Goal: Task Accomplishment & Management: Complete application form

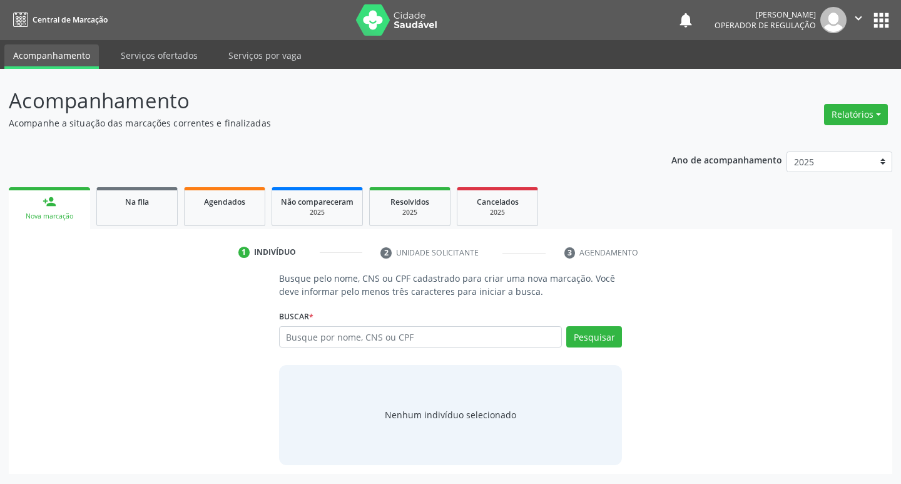
click at [289, 338] on input "text" at bounding box center [420, 336] width 283 height 21
type input "700509949350050"
click at [593, 343] on button "Pesquisar" at bounding box center [594, 336] width 56 height 21
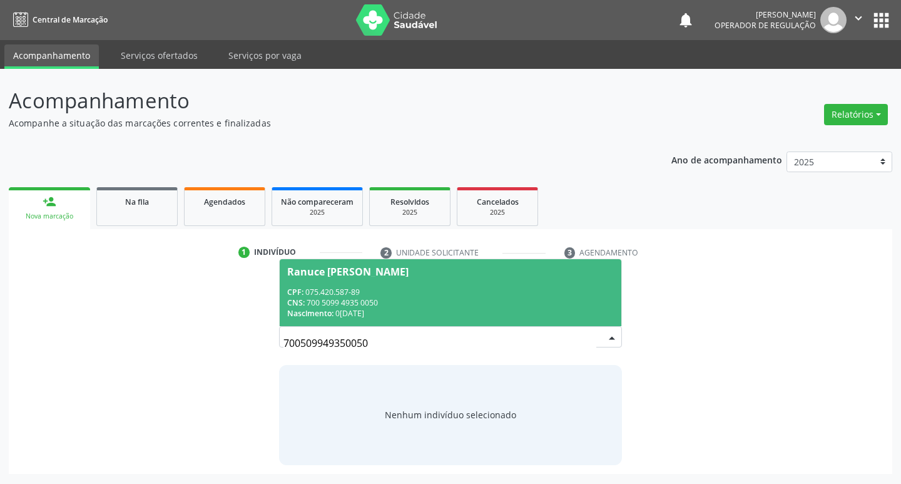
click at [327, 288] on div "CPF: 075.420.587-89" at bounding box center [450, 292] width 327 height 11
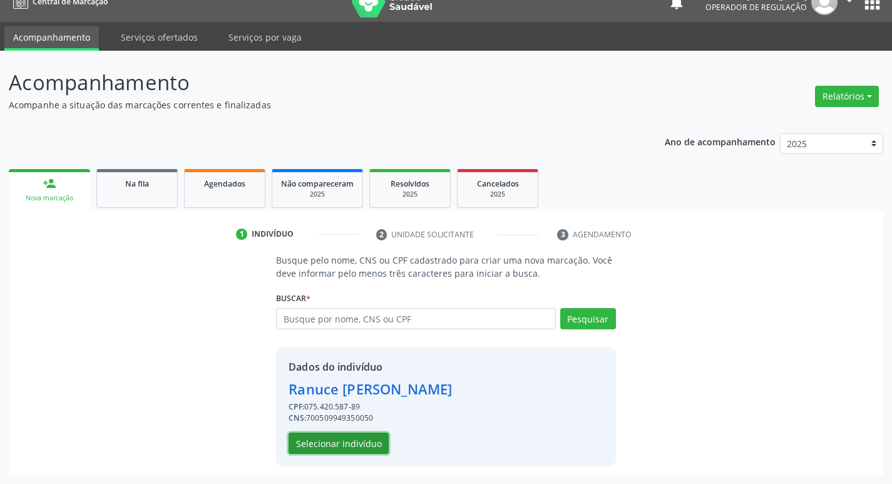
click at [347, 434] on button "Selecionar indivíduo" at bounding box center [338, 442] width 100 height 21
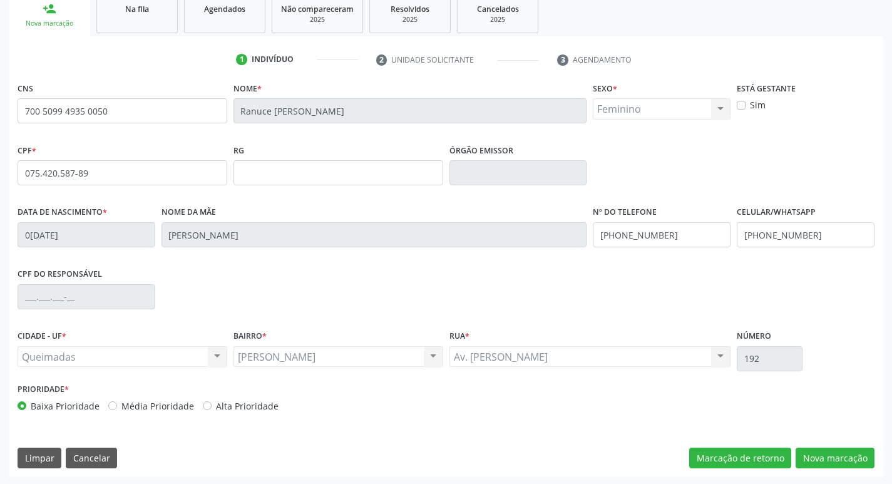
scroll to position [195, 0]
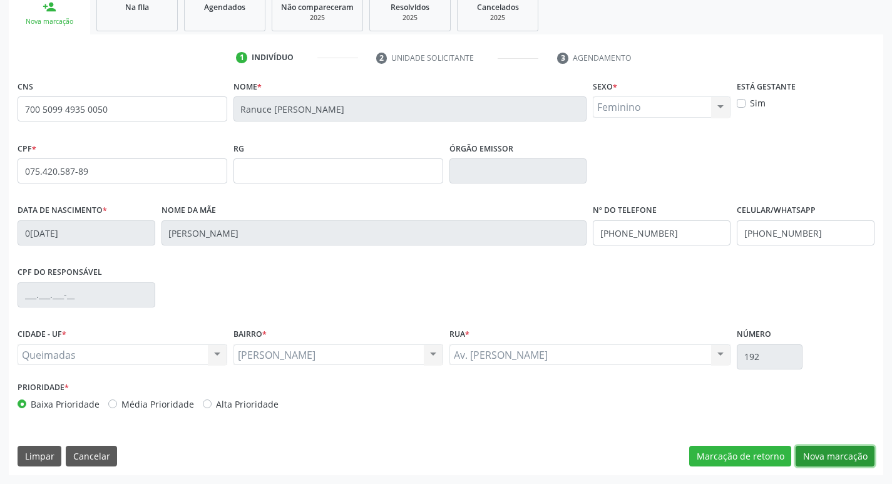
click at [827, 457] on button "Nova marcação" at bounding box center [834, 455] width 79 height 21
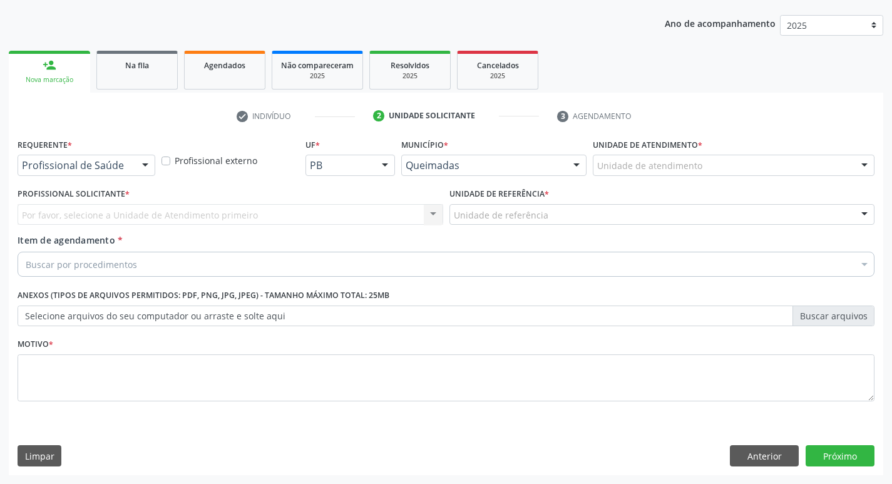
scroll to position [136, 0]
click at [43, 176] on div "Requerente * Profissional de Saúde Profissional de Saúde Paciente Nenhum result…" at bounding box center [86, 159] width 144 height 49
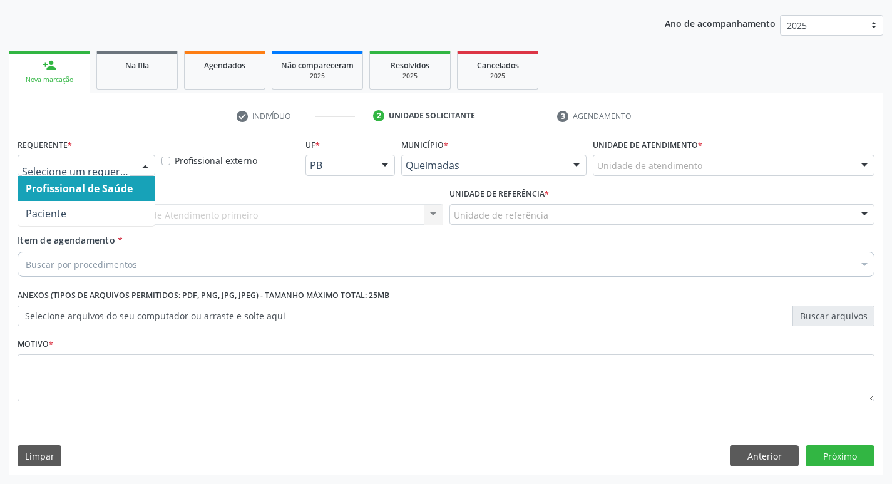
click at [51, 158] on div at bounding box center [87, 165] width 138 height 21
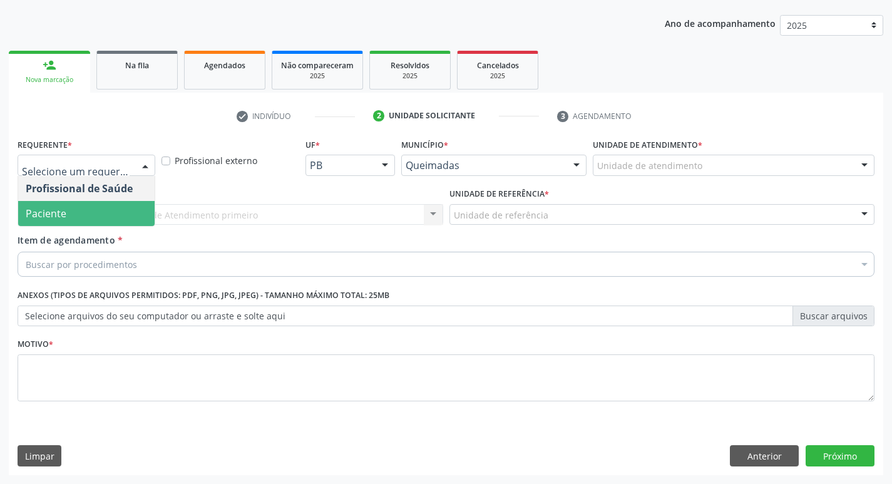
click at [67, 211] on span "Paciente" at bounding box center [86, 213] width 136 height 25
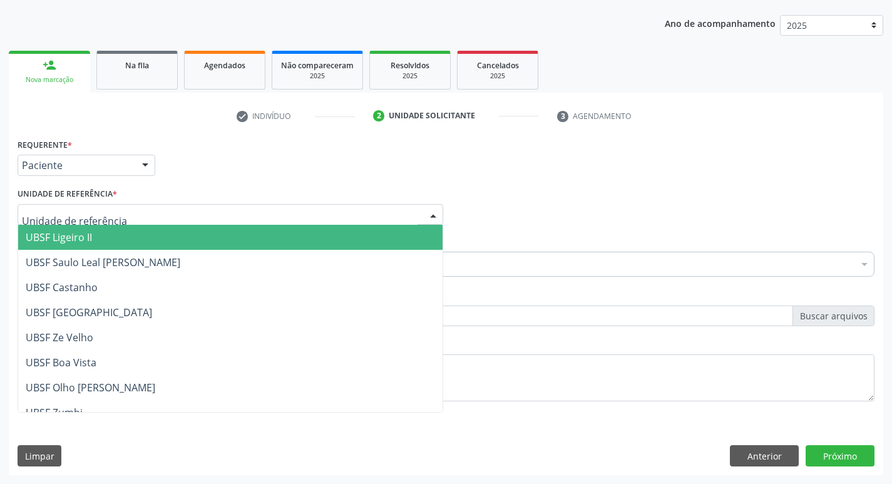
click at [60, 207] on div at bounding box center [230, 214] width 425 height 21
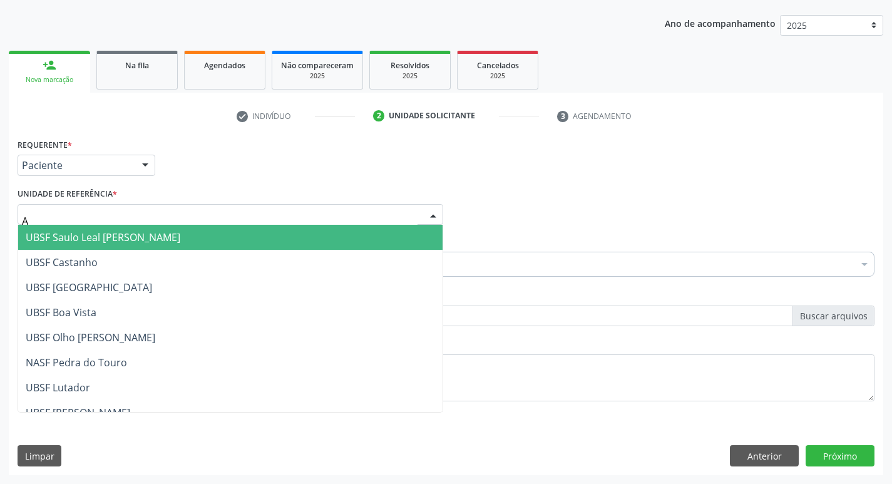
type input "AN"
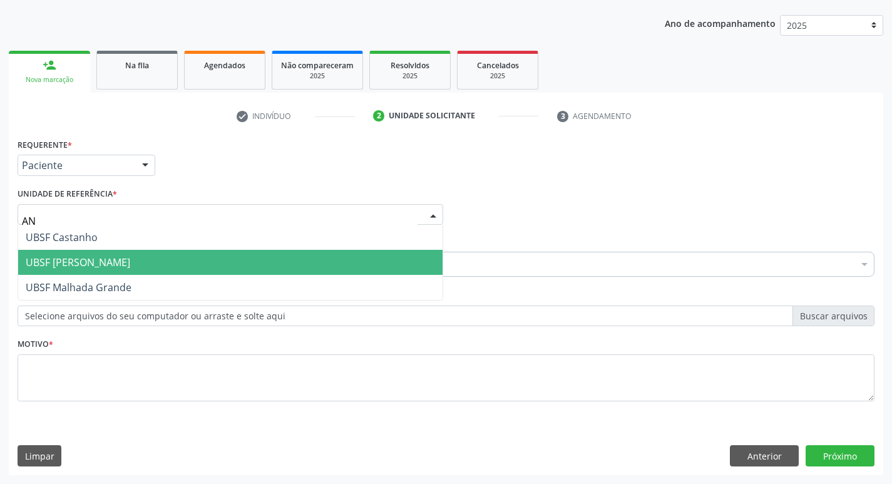
click at [133, 252] on span "UBSF [PERSON_NAME]" at bounding box center [230, 262] width 424 height 25
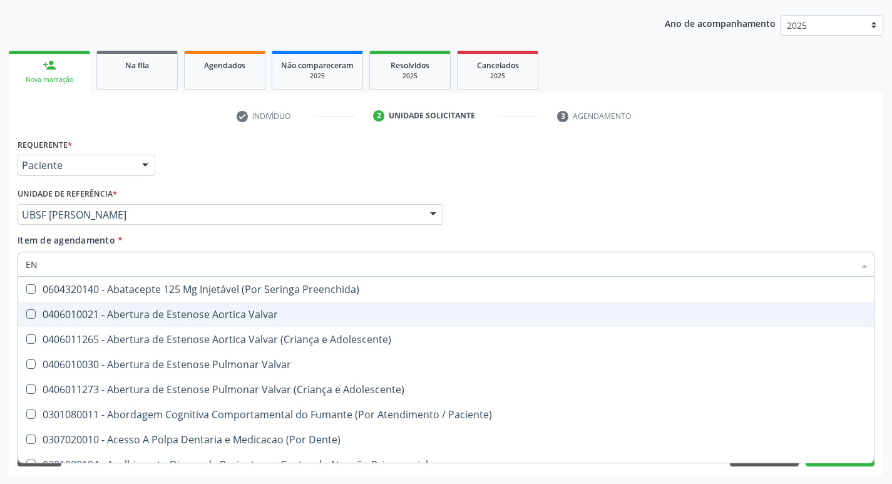
type input "ENDOCR"
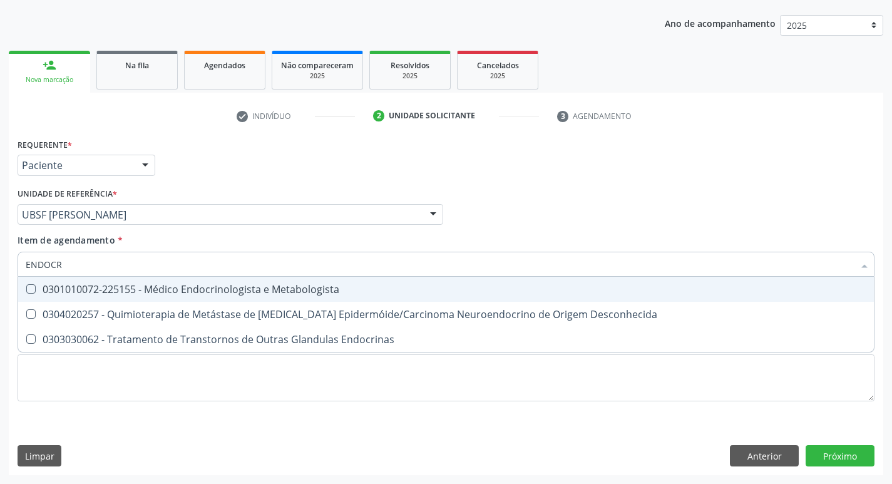
click at [184, 288] on div "0301010072-225155 - Médico Endocrinologista e Metabologista" at bounding box center [446, 289] width 840 height 10
checkbox Metabologista "true"
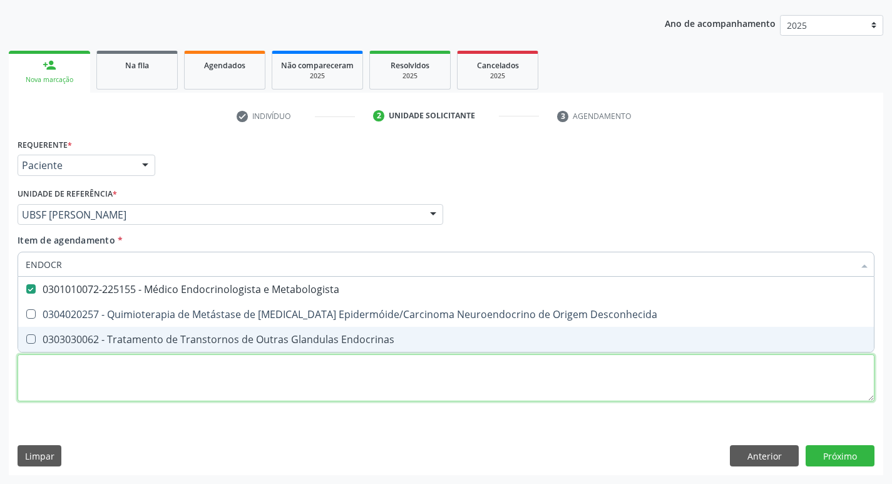
click at [123, 394] on div "Requerente * Paciente Profissional de Saúde Paciente Nenhum resultado encontrad…" at bounding box center [446, 276] width 857 height 283
checkbox Desconhecida "true"
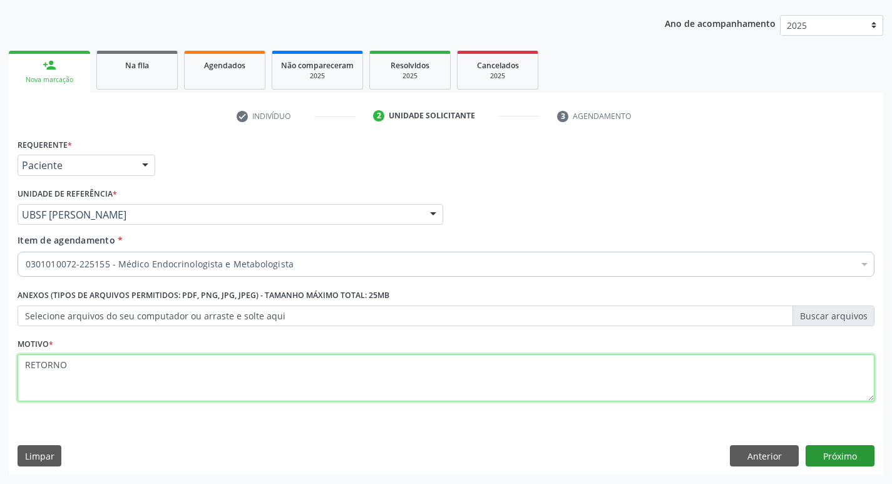
type textarea "RETORNO"
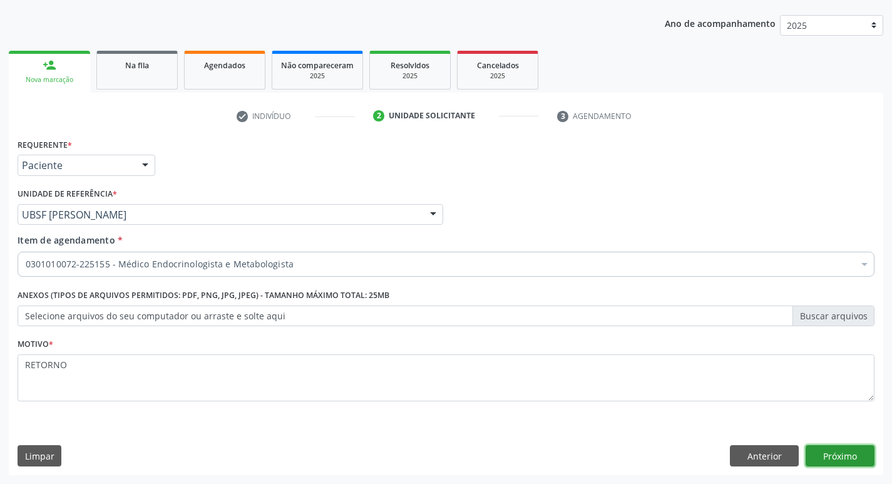
click at [845, 461] on button "Próximo" at bounding box center [839, 455] width 69 height 21
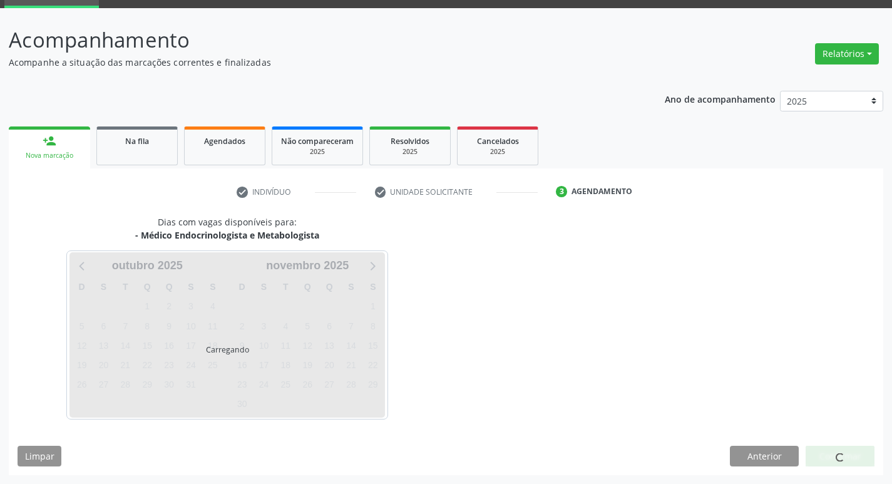
scroll to position [61, 0]
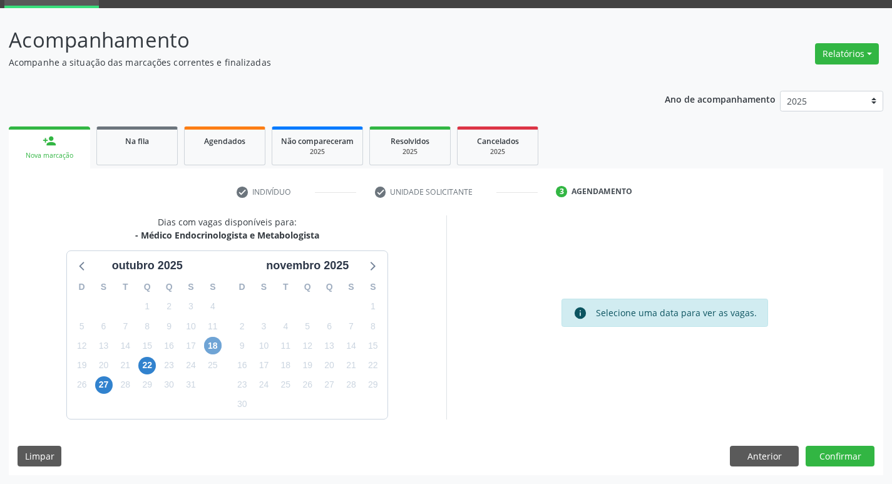
click at [214, 349] on span "18" at bounding box center [213, 346] width 18 height 18
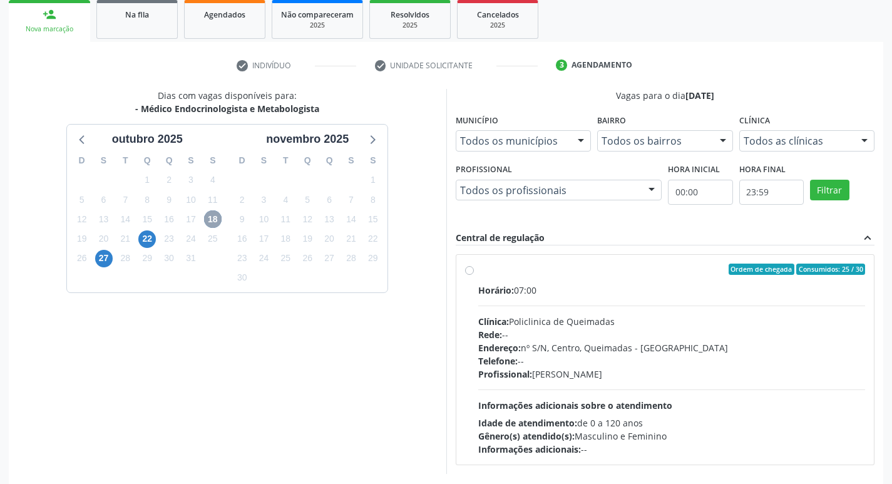
scroll to position [242, 0]
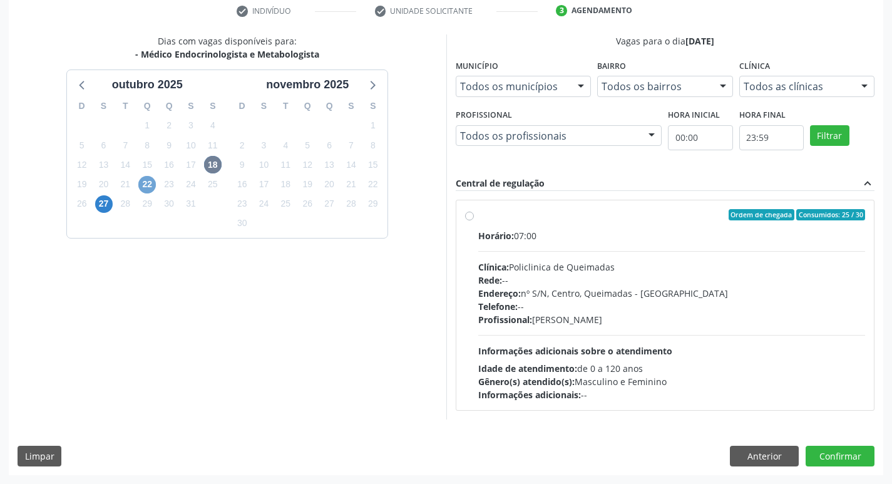
click at [141, 188] on span "22" at bounding box center [147, 185] width 18 height 18
click at [554, 270] on div "Clínica: Policlinica de Queimadas" at bounding box center [671, 266] width 387 height 13
click at [474, 220] on input "Ordem de chegada Consumidos: 10 / 35 Horário: 07:00 Clínica: Policlinica de Que…" at bounding box center [469, 214] width 9 height 11
radio input "true"
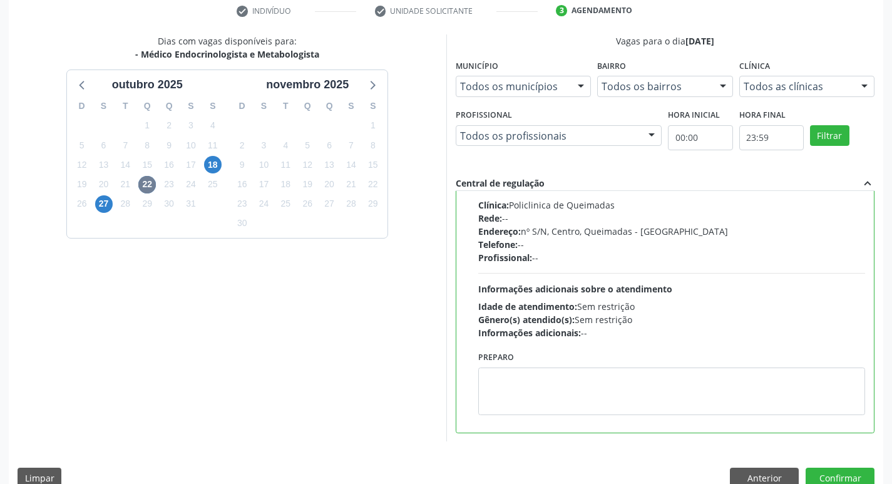
scroll to position [264, 0]
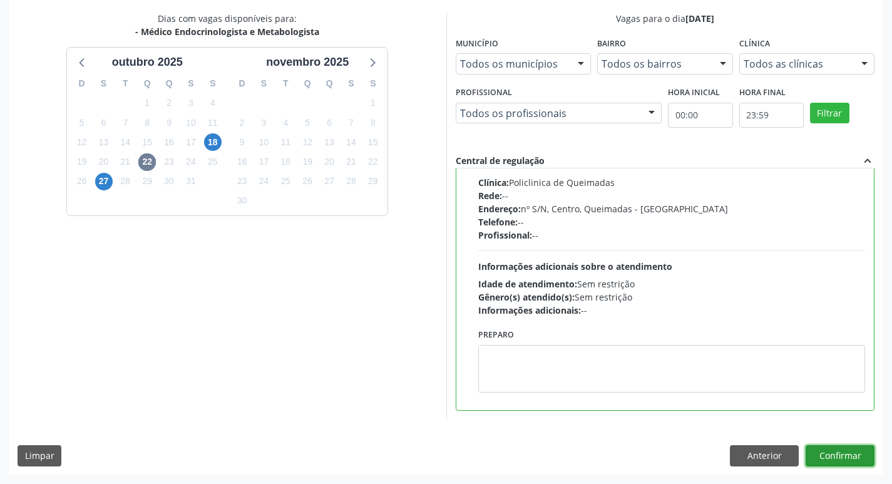
click at [844, 453] on button "Confirmar" at bounding box center [839, 455] width 69 height 21
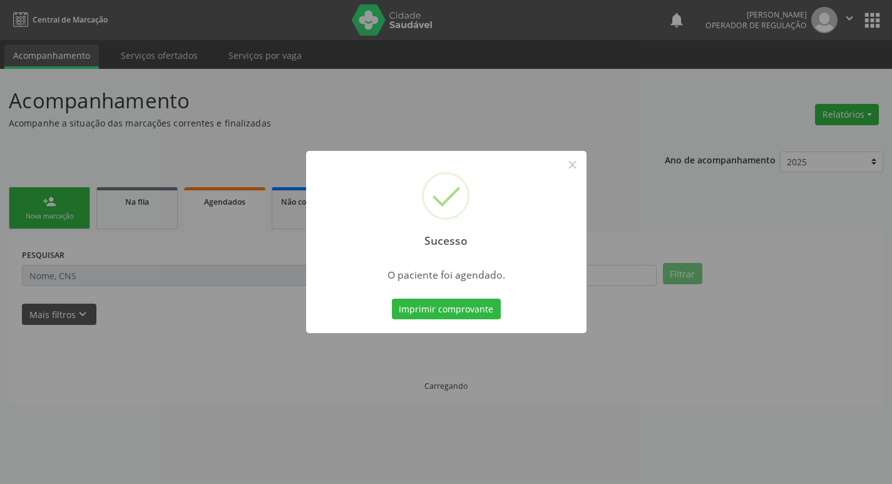
scroll to position [0, 0]
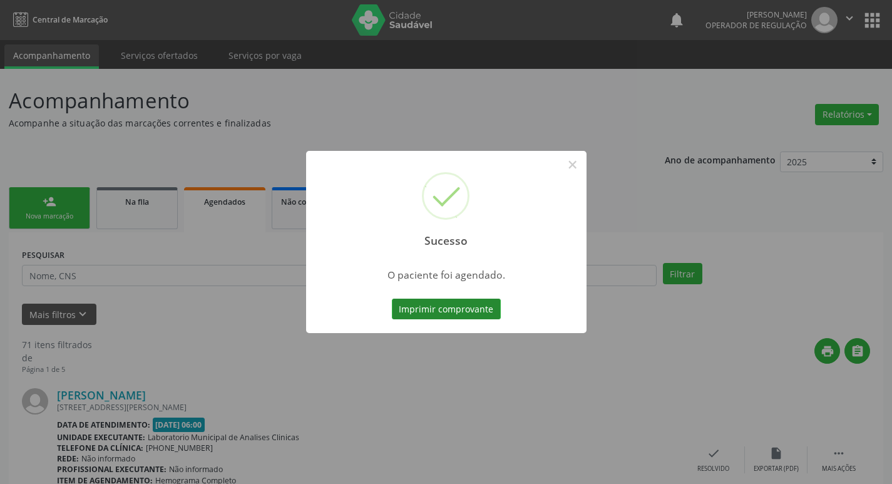
click at [476, 311] on button "Imprimir comprovante" at bounding box center [446, 308] width 109 height 21
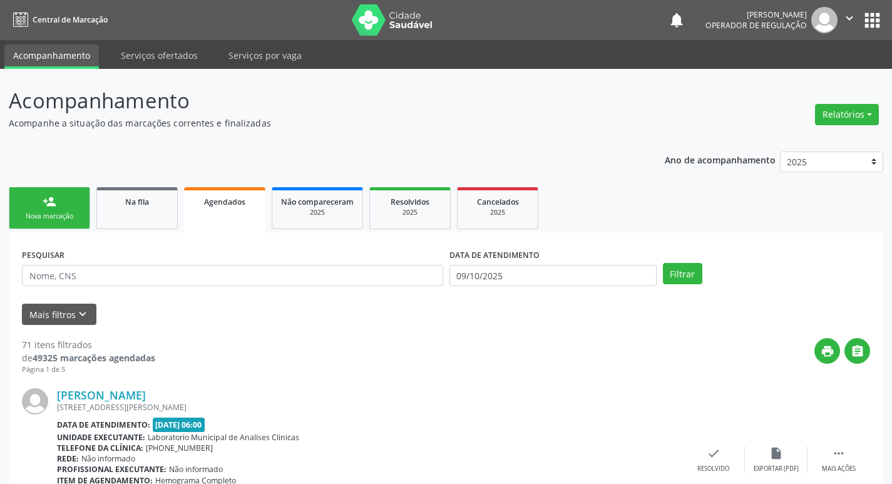
click at [62, 206] on link "person_add Nova marcação" at bounding box center [49, 208] width 81 height 42
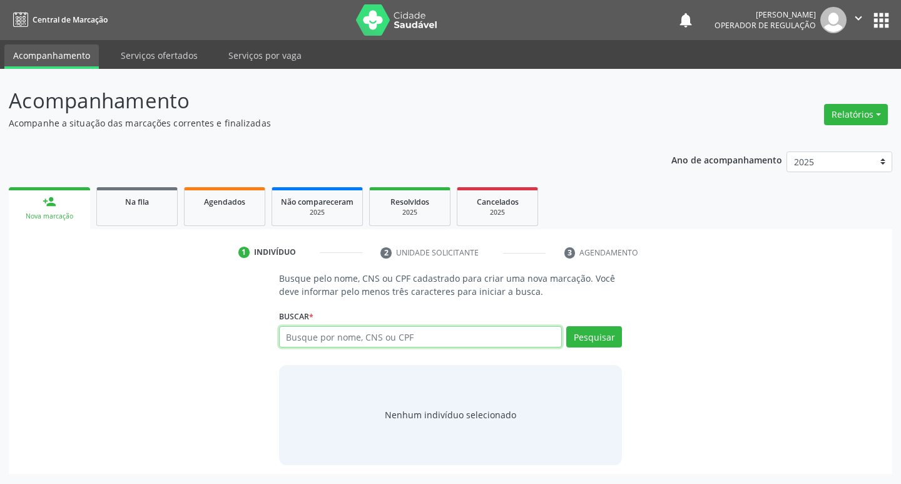
click at [328, 330] on input "text" at bounding box center [420, 336] width 283 height 21
type input "708909712276912"
click at [616, 352] on div "Pesquisar" at bounding box center [592, 341] width 60 height 30
click at [608, 336] on button "Pesquisar" at bounding box center [594, 336] width 56 height 21
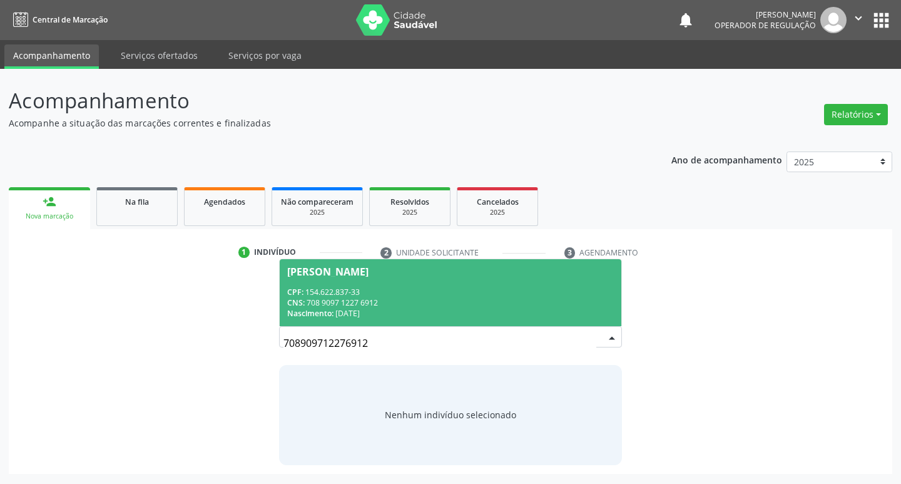
click at [500, 315] on div "Nascimento: 0[DATE]" at bounding box center [450, 313] width 327 height 11
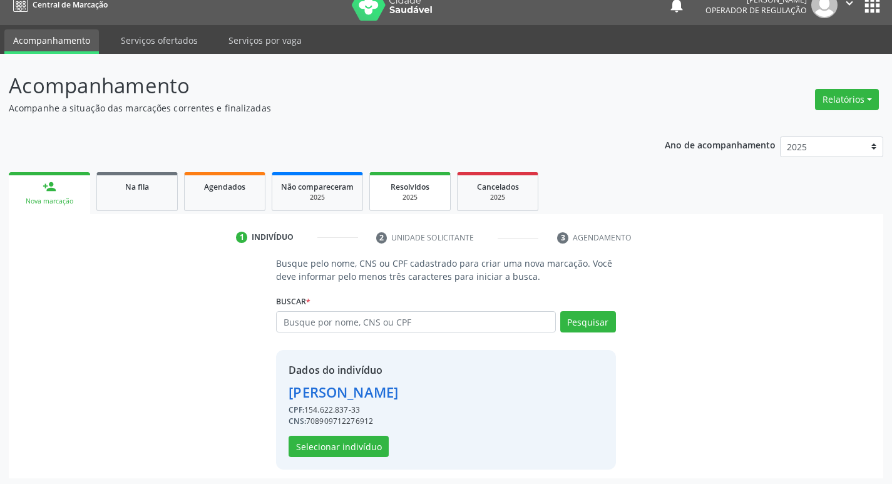
scroll to position [18, 0]
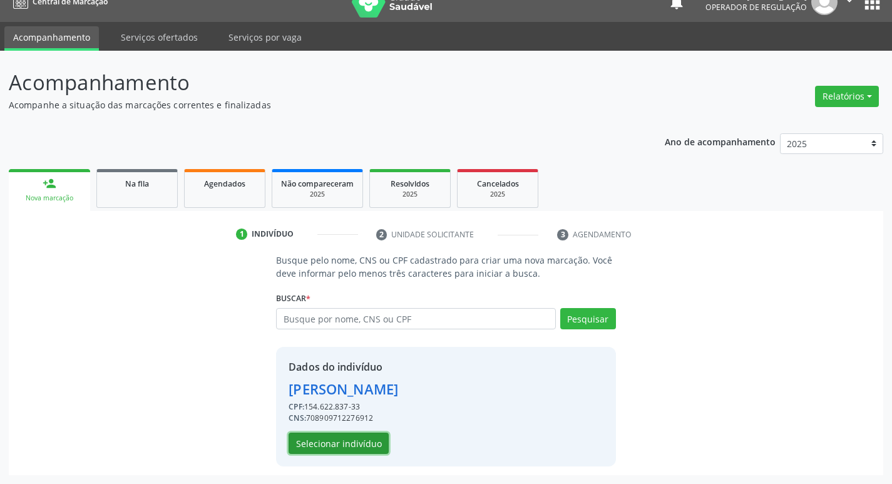
click at [337, 440] on button "Selecionar indivíduo" at bounding box center [338, 442] width 100 height 21
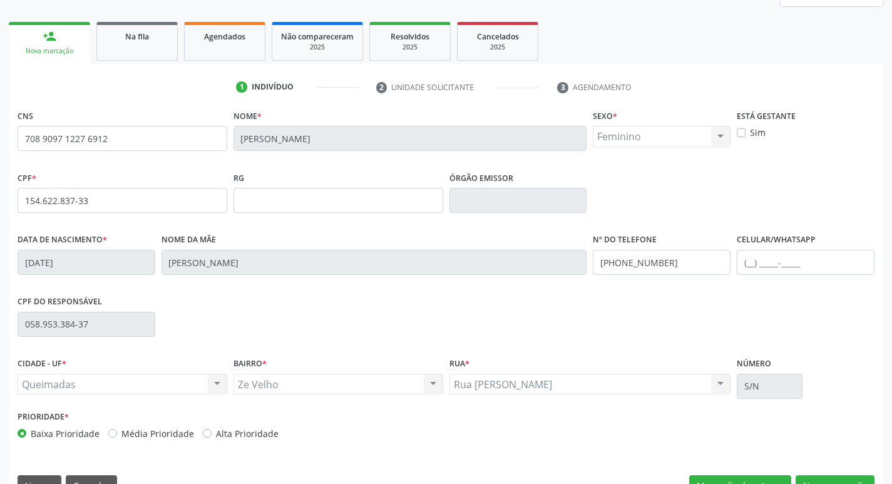
scroll to position [195, 0]
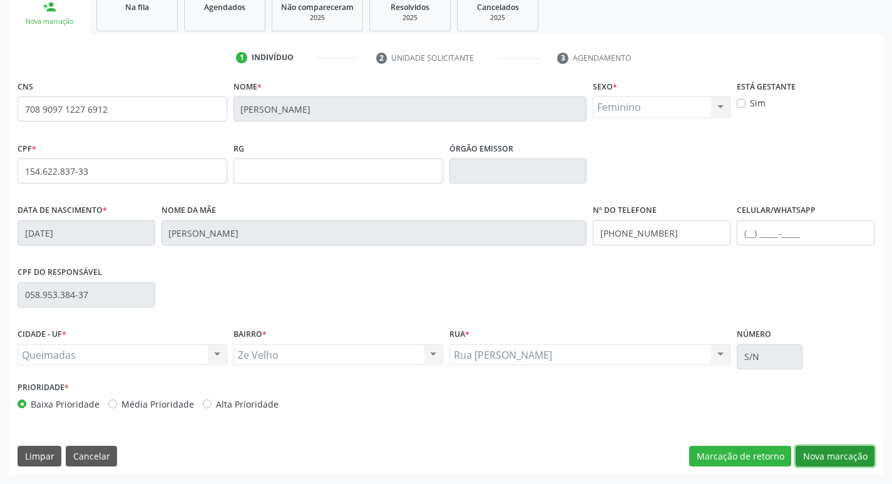
click at [845, 445] on button "Nova marcação" at bounding box center [834, 455] width 79 height 21
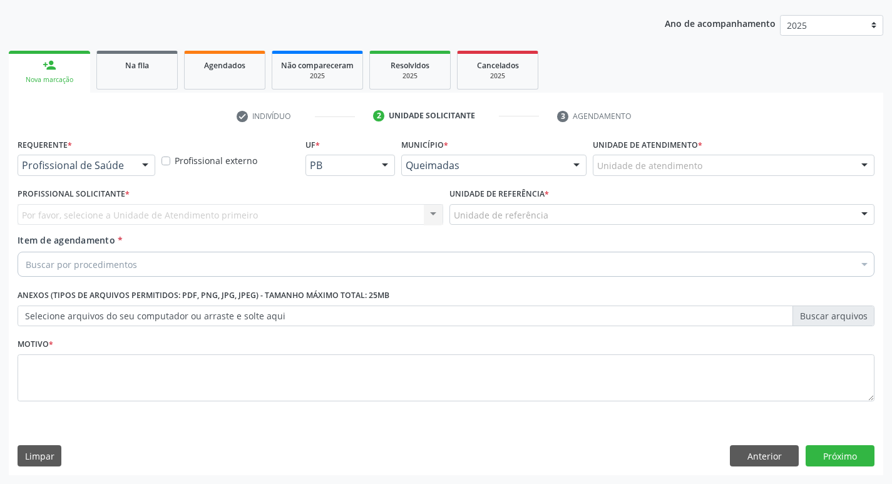
scroll to position [136, 0]
click at [53, 173] on div "Profissional de Saúde" at bounding box center [87, 165] width 138 height 21
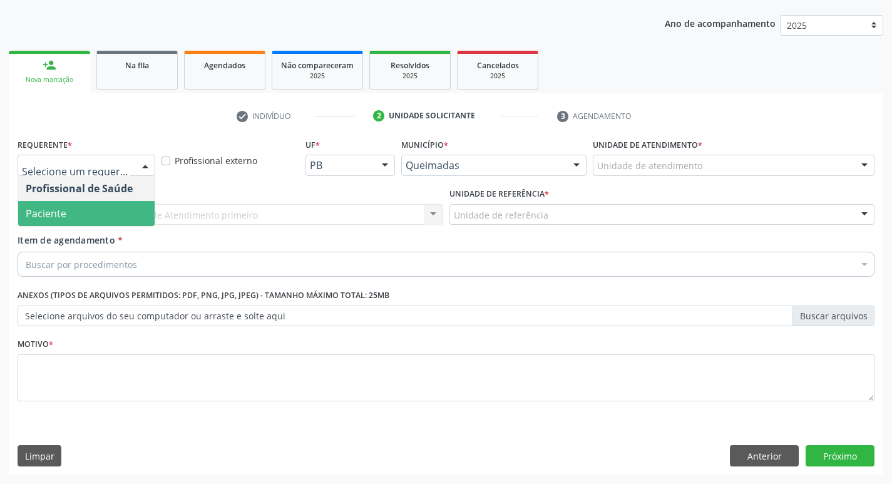
click at [64, 214] on span "Paciente" at bounding box center [46, 213] width 41 height 14
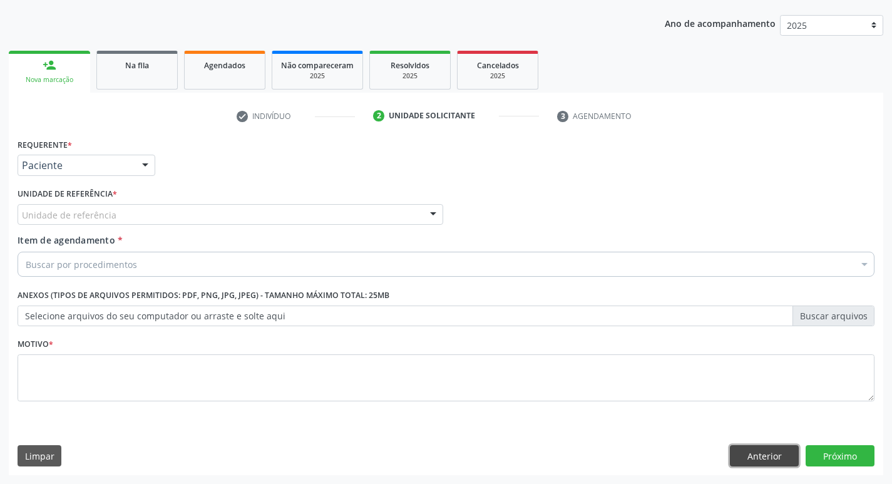
click at [777, 462] on button "Anterior" at bounding box center [764, 455] width 69 height 21
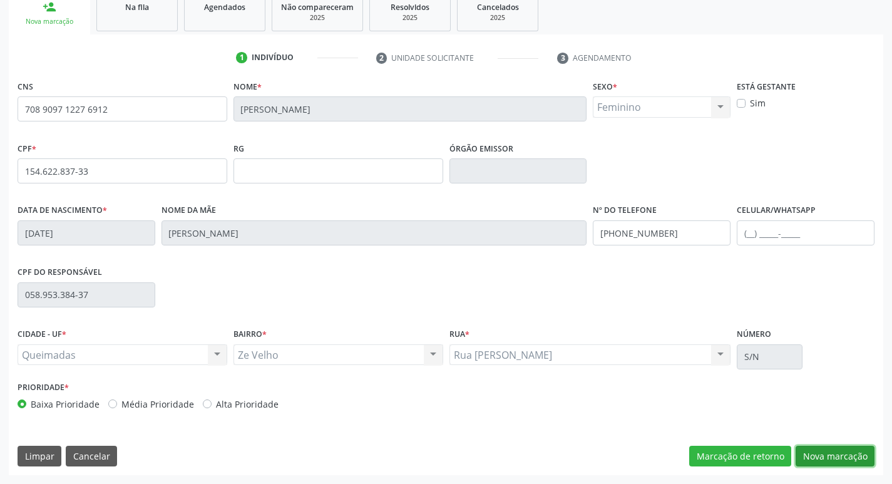
click at [846, 445] on button "Nova marcação" at bounding box center [834, 455] width 79 height 21
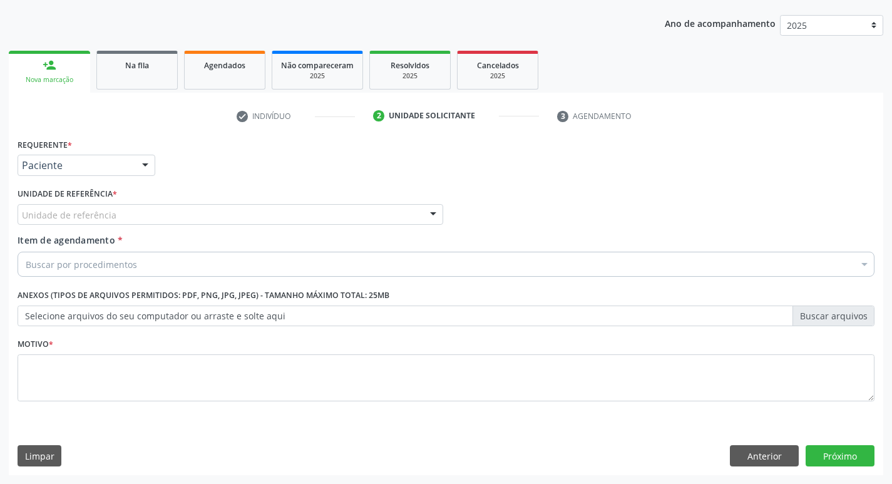
click at [129, 204] on div "Unidade de referência" at bounding box center [230, 214] width 425 height 21
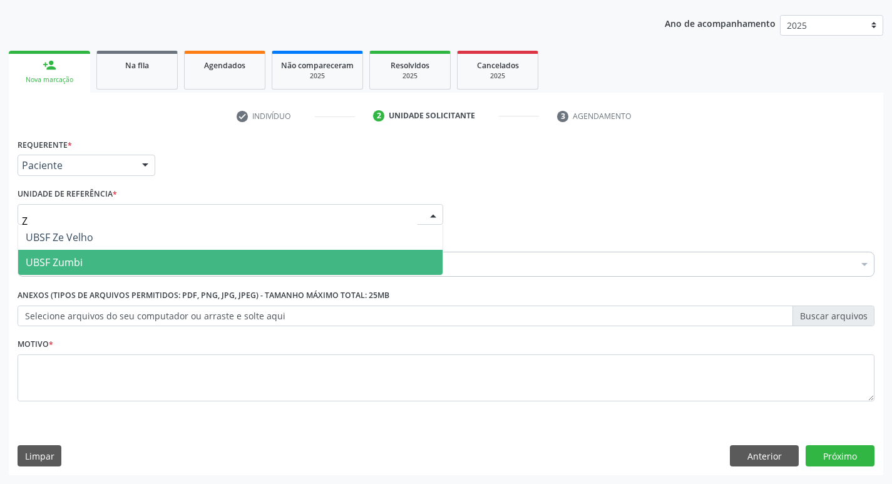
type input "ZE"
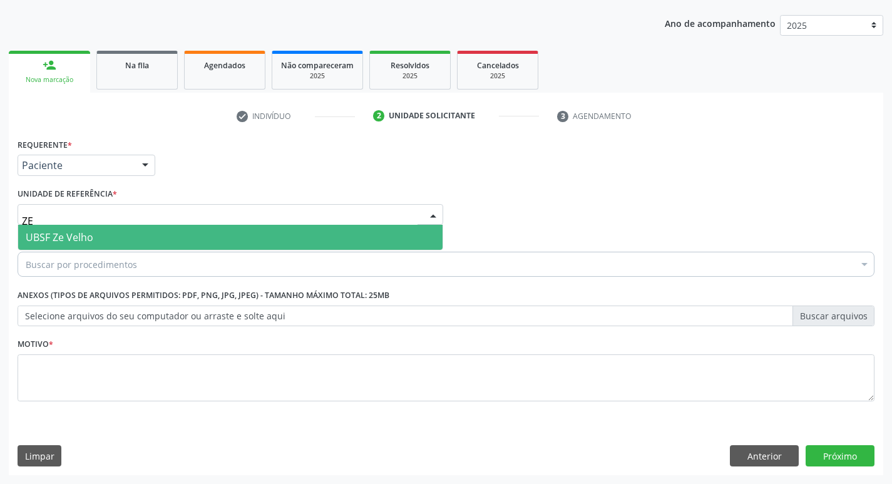
click at [126, 228] on span "UBSF Ze Velho" at bounding box center [230, 237] width 424 height 25
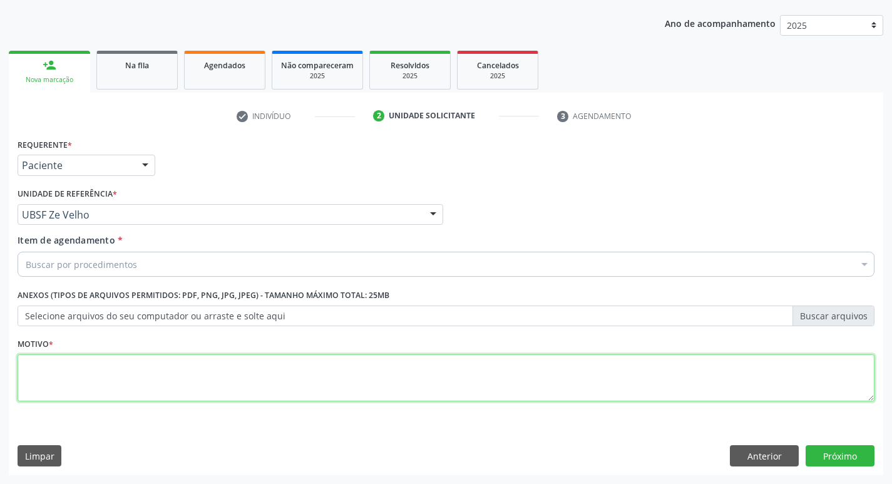
click at [117, 377] on textarea at bounding box center [446, 378] width 857 height 48
type textarea "AVALIACAO"
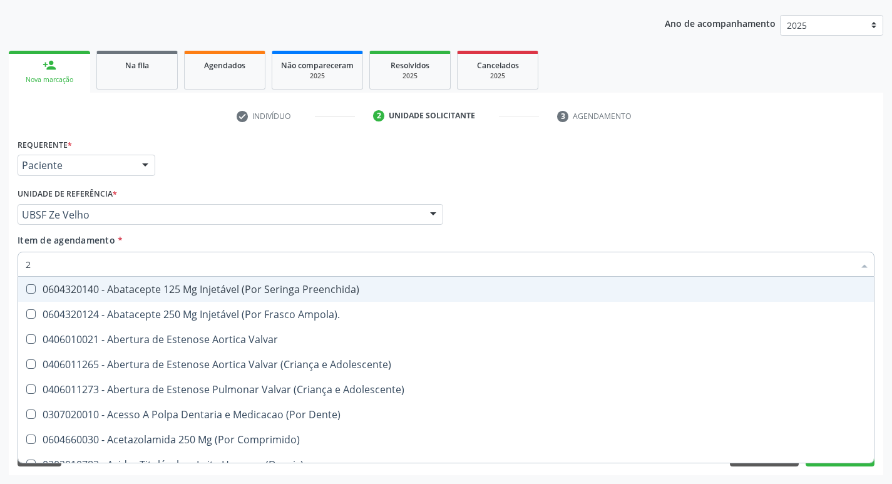
type input "20205001"
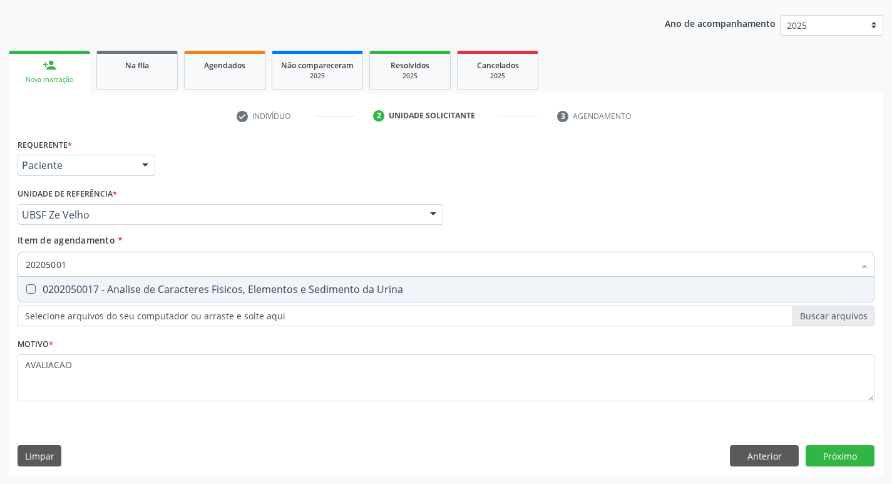
click at [150, 292] on div "0202050017 - Analise de Caracteres Fisicos, Elementos e Sedimento da Urina" at bounding box center [446, 289] width 840 height 10
checkbox Urina "true"
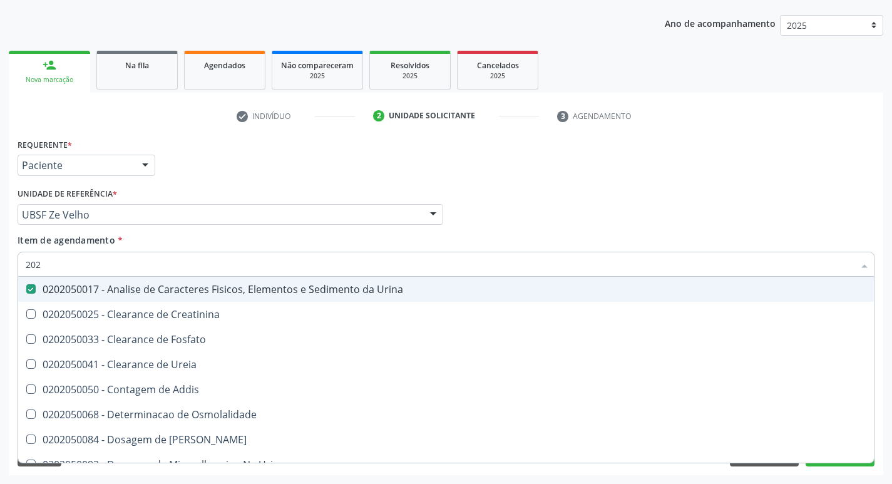
type input "20"
checkbox Urina "false"
checkbox Ureia "false"
type input "2"
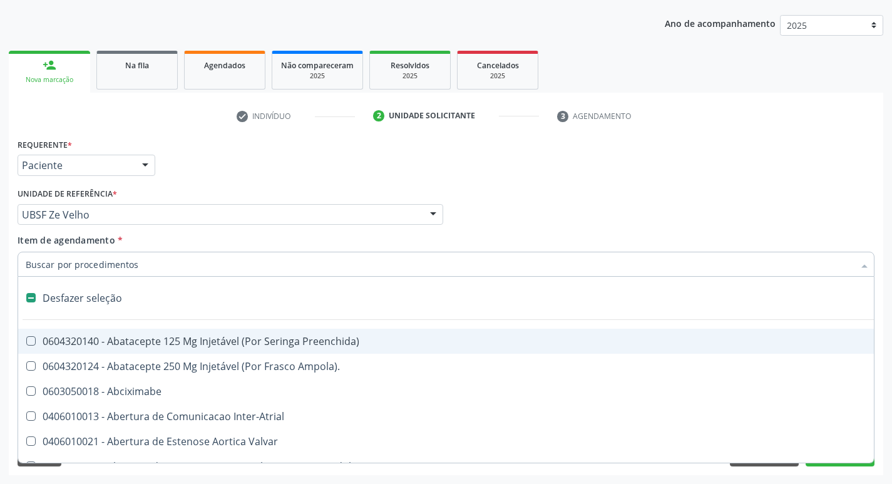
type input "G"
checkbox Urina "false"
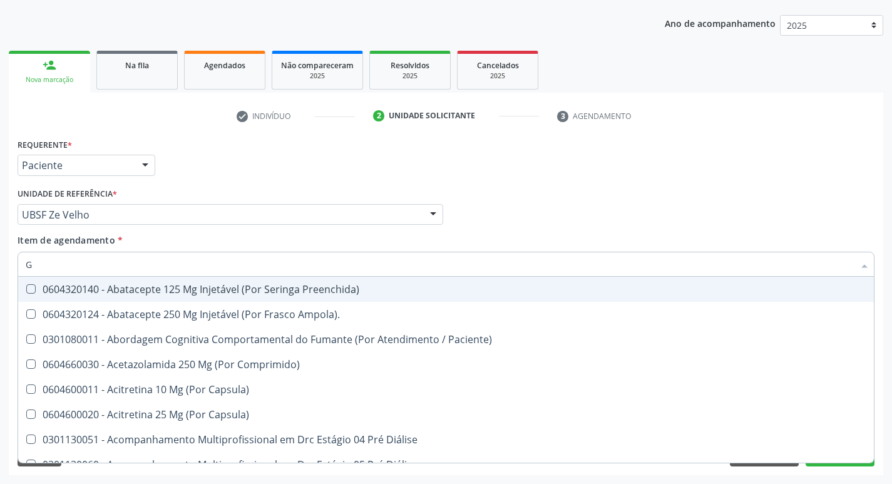
type input "GLICOSE"
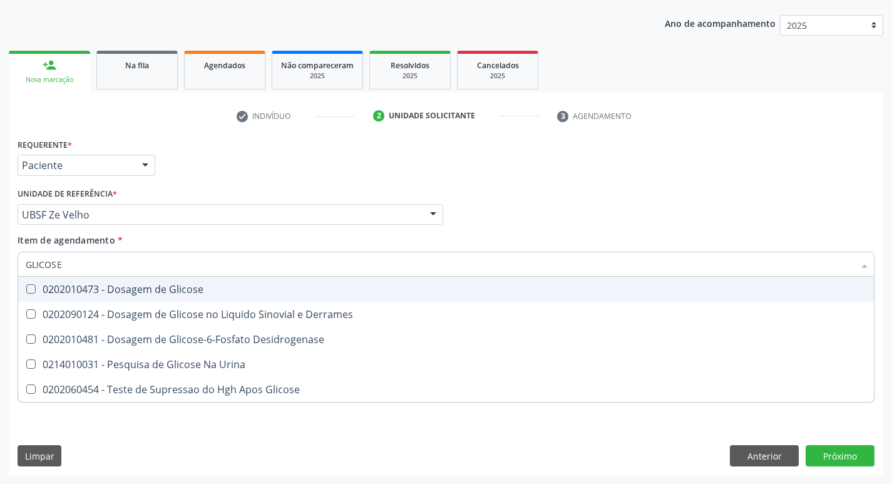
click at [152, 290] on div "0202010473 - Dosagem de Glicose" at bounding box center [446, 289] width 840 height 10
checkbox Glicose "true"
type input "GLICOS"
checkbox Glicose "false"
checkbox Derrames "true"
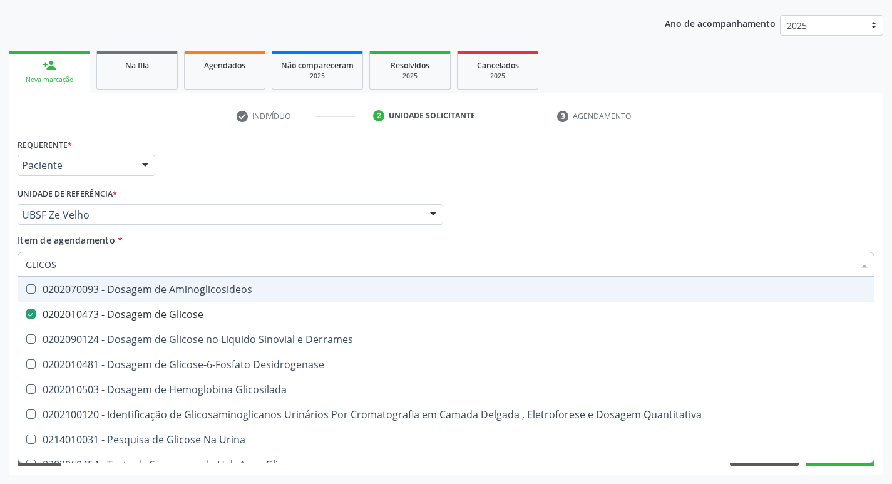
type input "GLICO"
checkbox Glicose "false"
checkbox Derrames "true"
type input "GLIC"
checkbox Derrames "false"
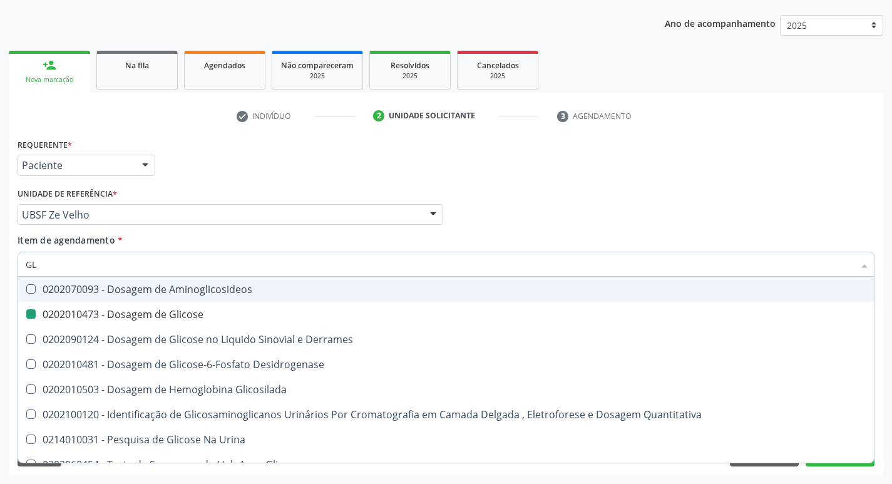
type input "G"
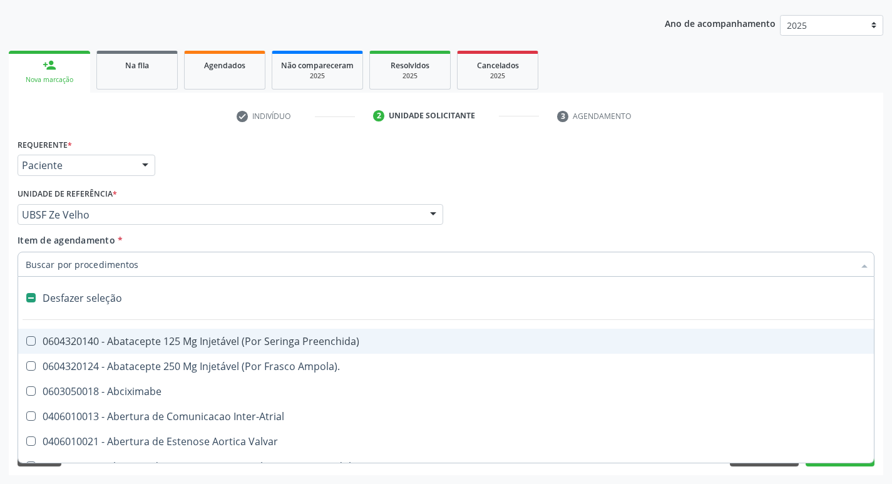
type input "I"
checkbox Dedo "true"
checkbox Urina "false"
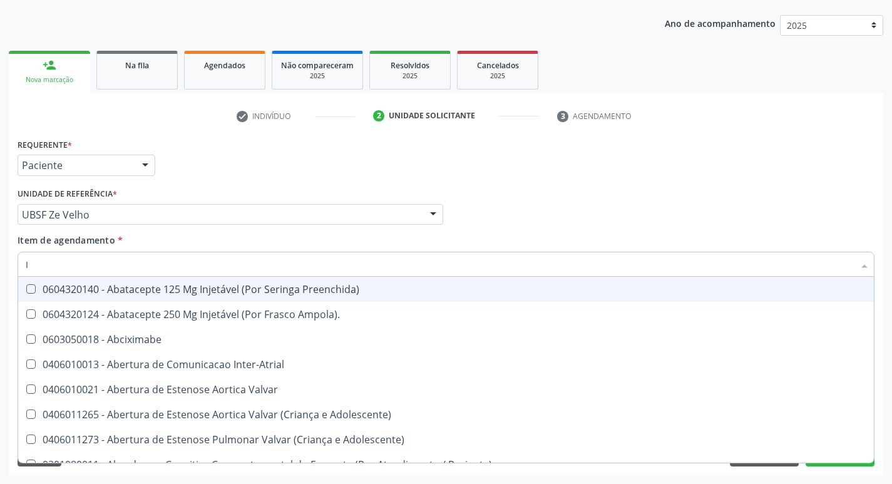
type input "IG"
checkbox Urina "false"
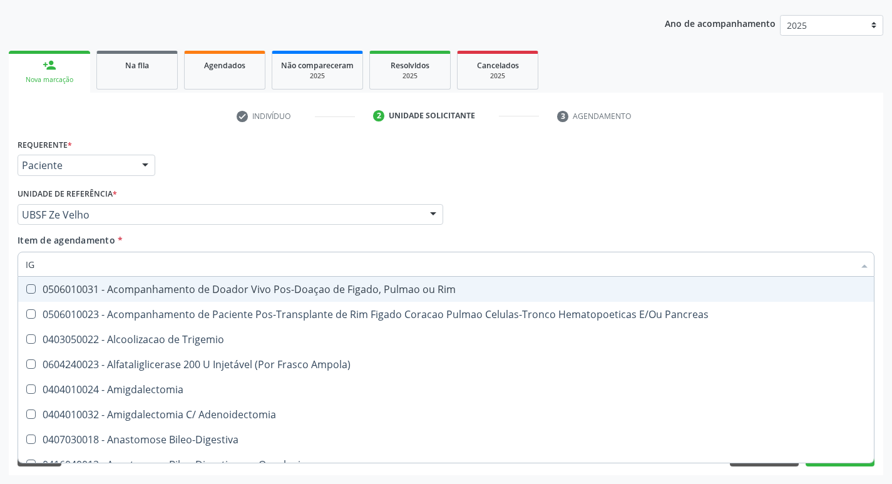
type input "IGG"
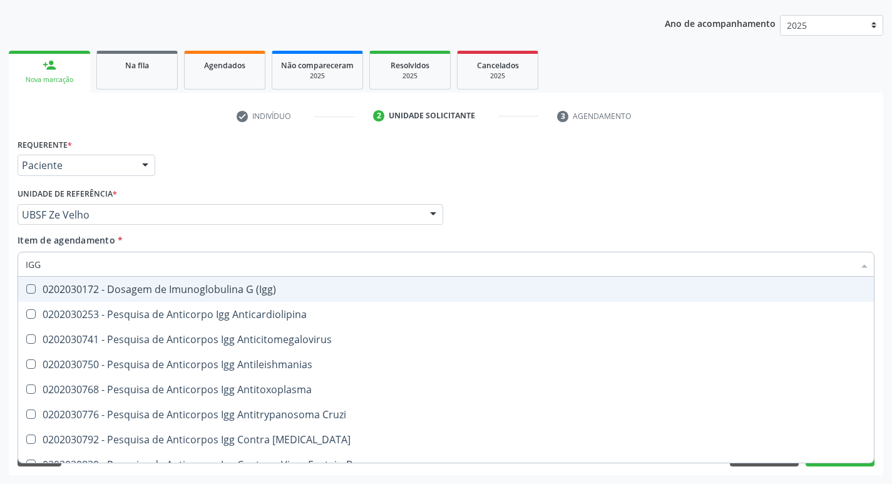
click at [152, 290] on div "0202030172 - Dosagem de Imunoglobulina G (Igg)" at bounding box center [446, 289] width 840 height 10
checkbox \(Igg\) "true"
type input "IG"
checkbox \(Igg\) "false"
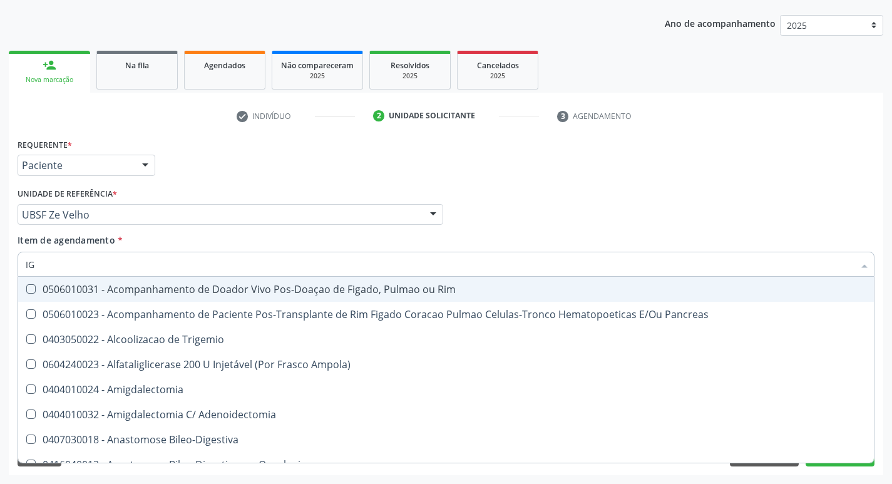
type input "IGM"
checkbox \(Igg\) "false"
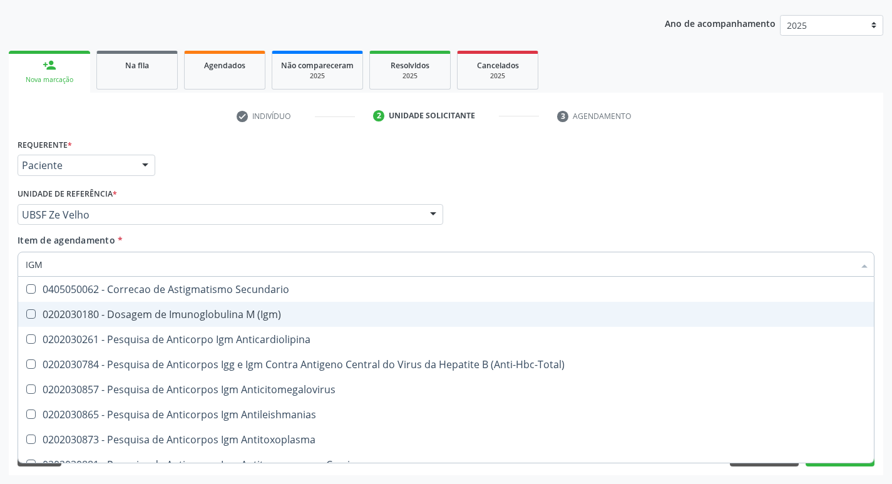
click at [198, 323] on span "0202030180 - Dosagem de Imunoglobulina M (Igm)" at bounding box center [445, 314] width 855 height 25
checkbox \(Igm\) "true"
type input "IG"
checkbox \(Igm\) "false"
checkbox \(Shiguelose\) "true"
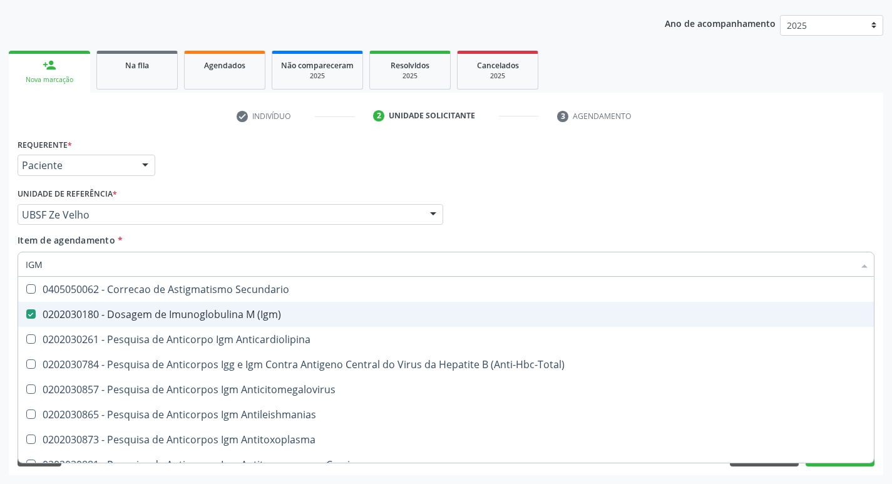
checkbox \(Parvovirose\) "true"
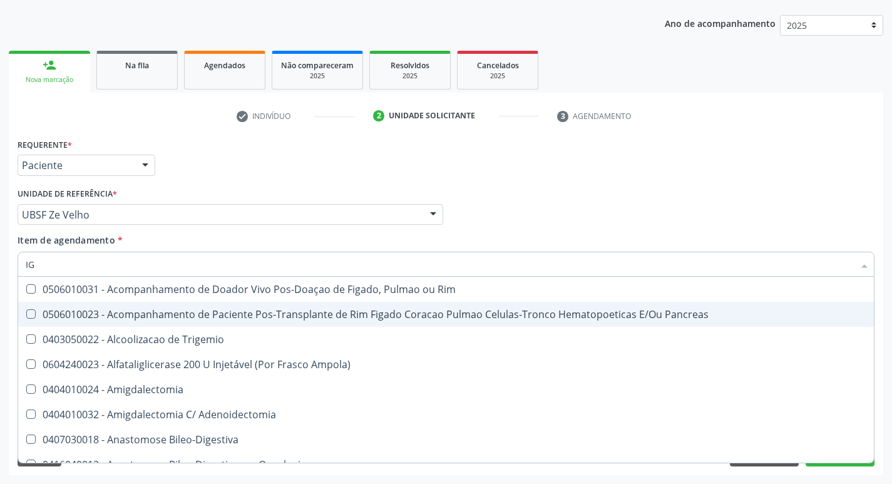
type input "I"
checkbox \(Igg\) "false"
checkbox \(Igm\) "false"
checkbox Uterina "false"
checkbox Hirtz\) "true"
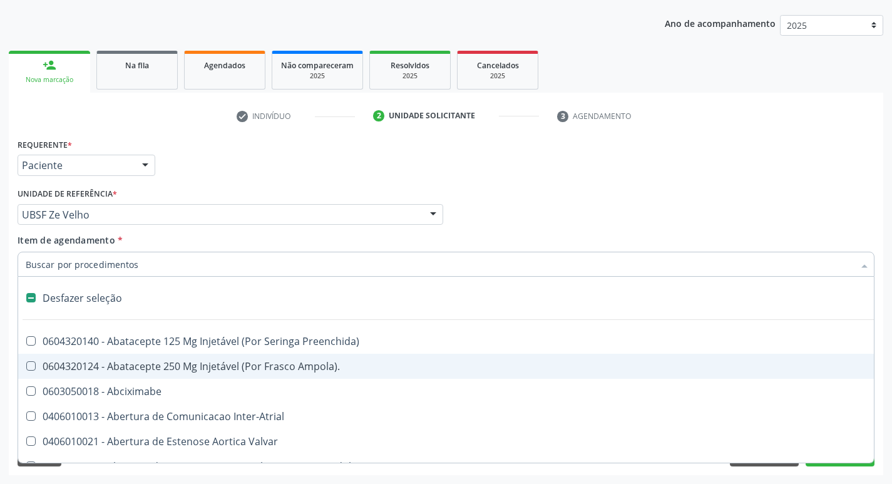
type input "H"
checkbox Urina "false"
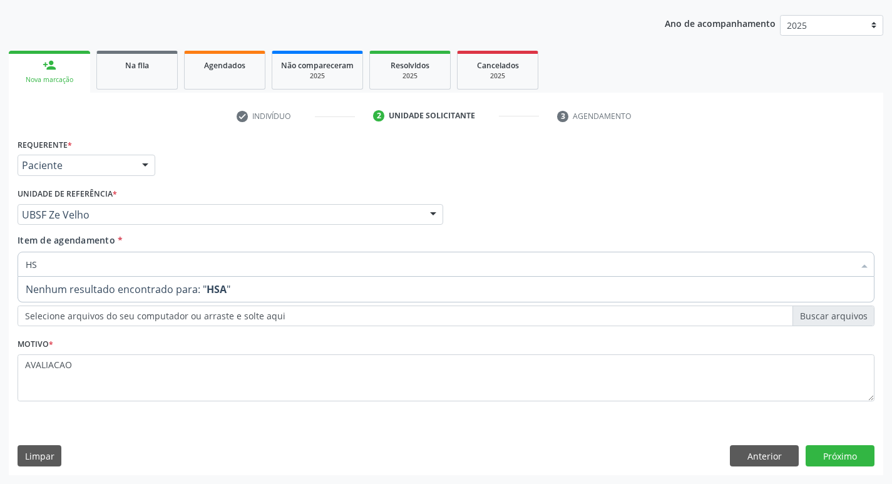
type input "H"
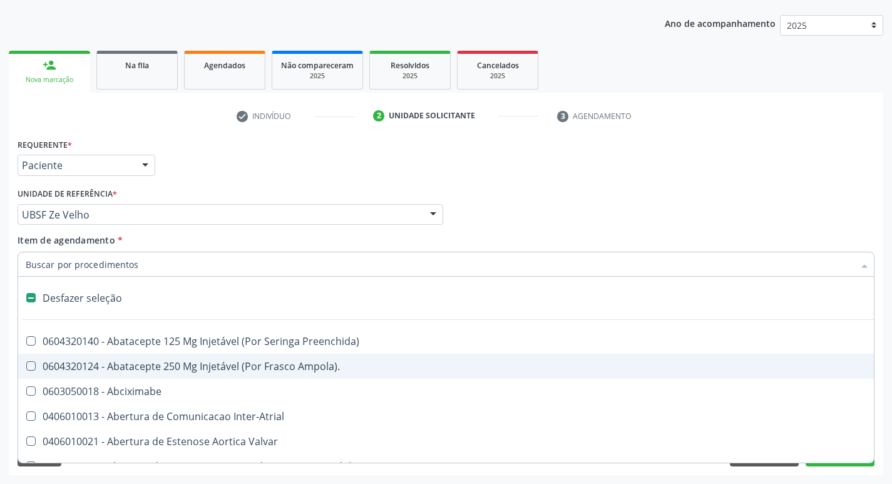
checkbox Ampola\)\ "true"
checkbox Abciximabe "true"
checkbox Inter-Atrial "true"
checkbox Valvar "true"
checkbox Urina "false"
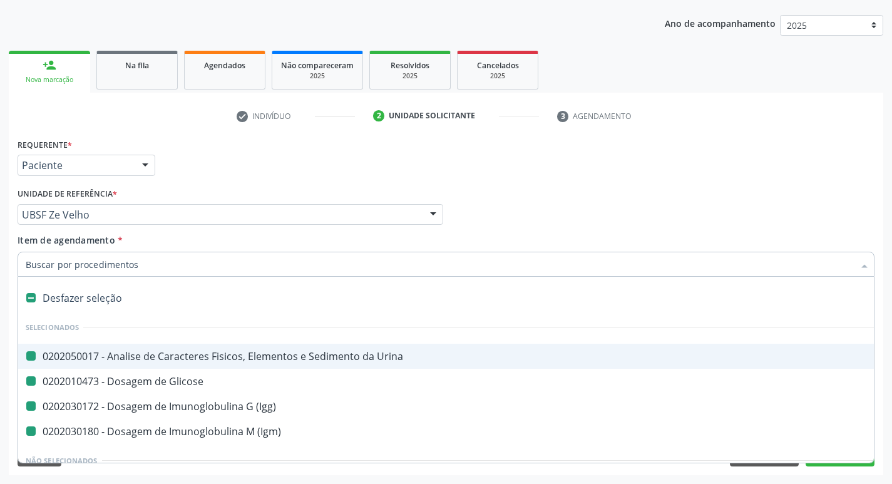
type input "H"
checkbox Urina "false"
checkbox Glicose "false"
checkbox \(Igg\) "false"
checkbox \(Igm\) "false"
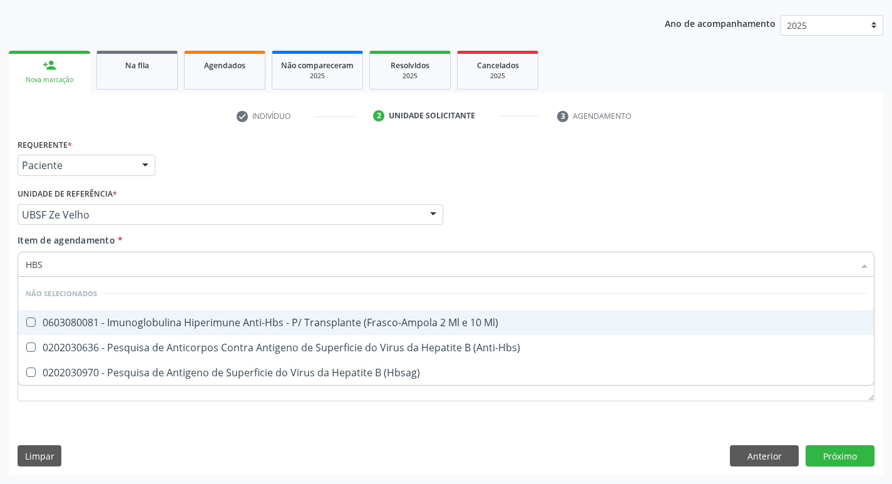
type input "HBSA"
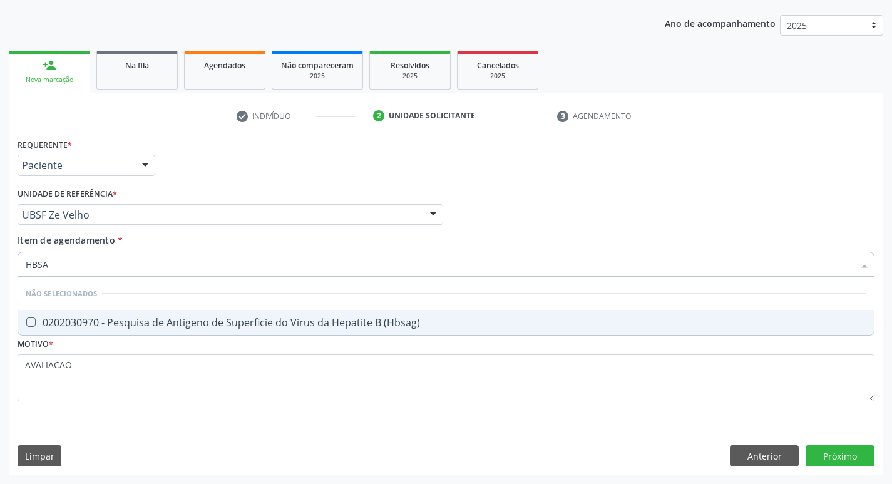
click at [111, 321] on div "0202030970 - Pesquisa de Antigeno de Superficie do Virus da Hepatite B (Hbsag)" at bounding box center [446, 322] width 840 height 10
checkbox \(Hbsag\) "true"
type input "HBS"
checkbox \(Hbsag\) "false"
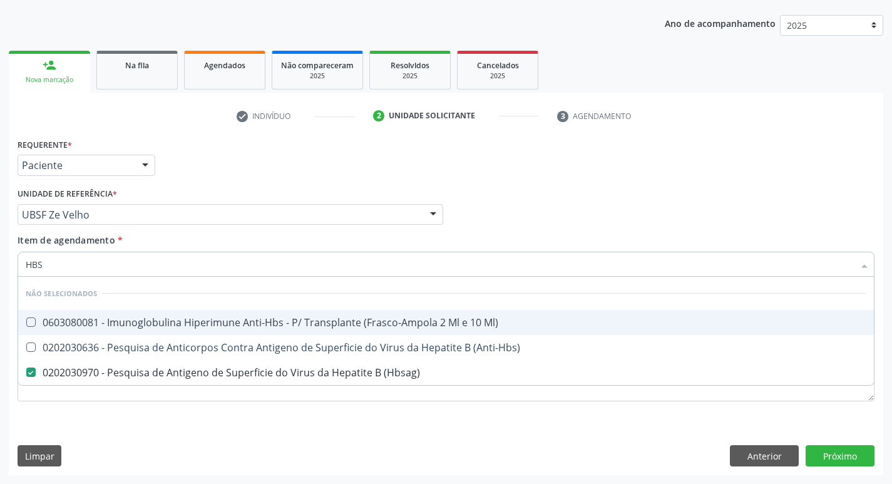
type input "HB"
checkbox \(Hbsag\) "false"
type input "H"
checkbox Ml\) "true"
checkbox \(Anti-Hbs\) "true"
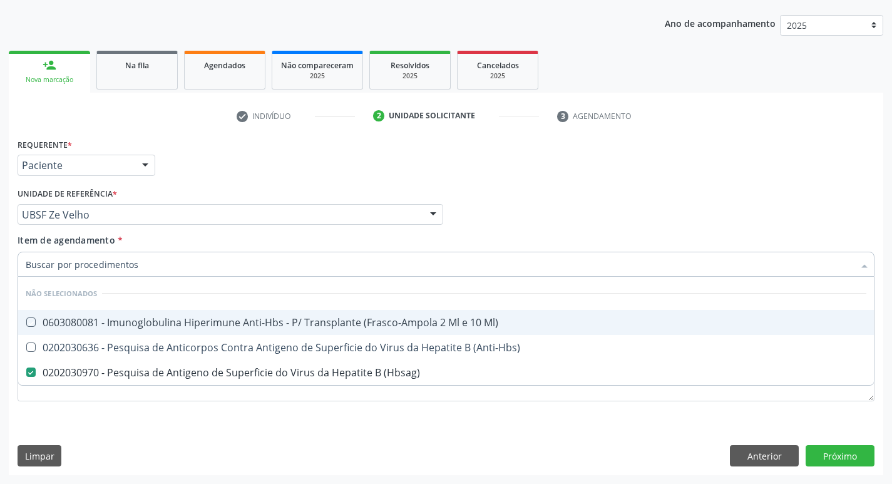
checkbox \(Hbsag\) "true"
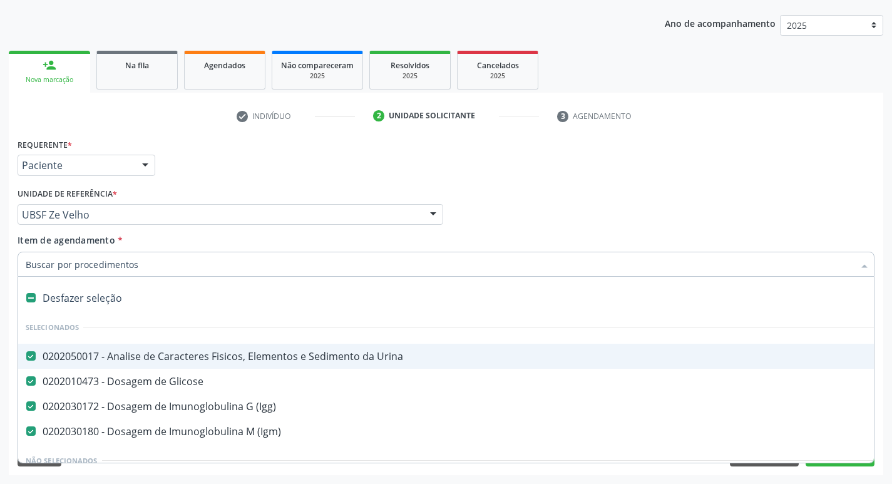
type input "R"
checkbox \(Igg\) "false"
checkbox \(Igm\) "false"
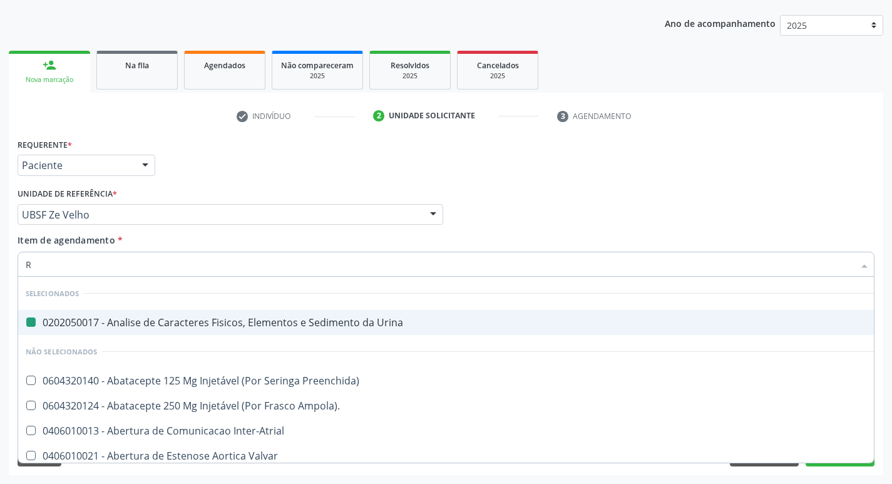
type input "RH"
checkbox Urina "false"
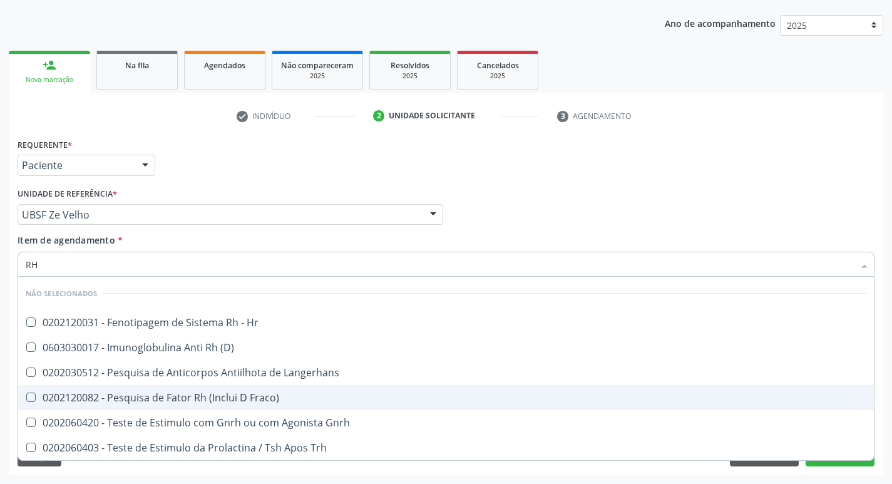
click at [268, 399] on div "0202120082 - Pesquisa de Fator Rh (Inclui D Fraco)" at bounding box center [446, 397] width 840 height 10
checkbox Fraco\) "true"
type input "R"
checkbox Hr "true"
checkbox Fraco\) "false"
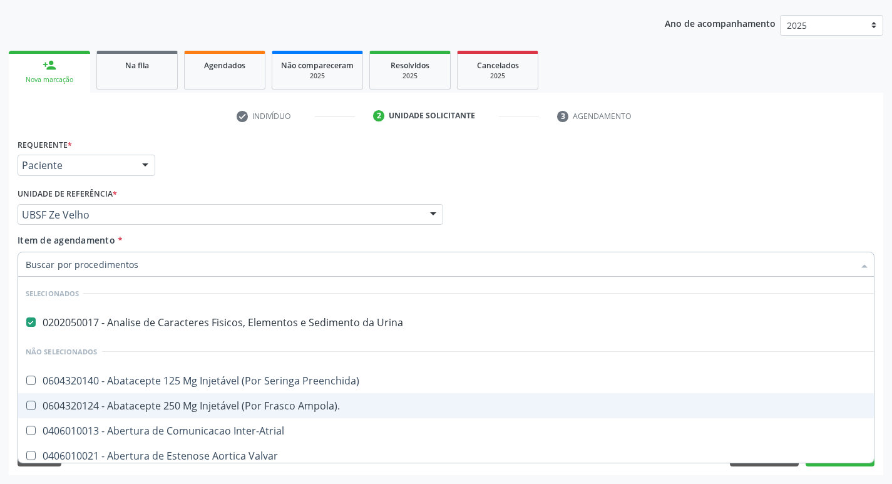
checkbox Preenchida\) "true"
checkbox Ampola\)\ "true"
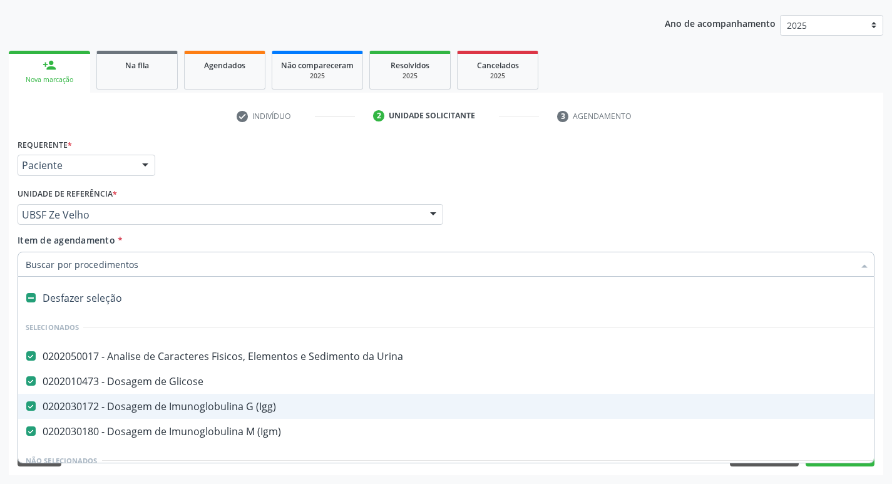
click at [815, 188] on div "Profissional Solicitante Por favor, selecione a Unidade de Atendimento primeiro…" at bounding box center [445, 209] width 863 height 49
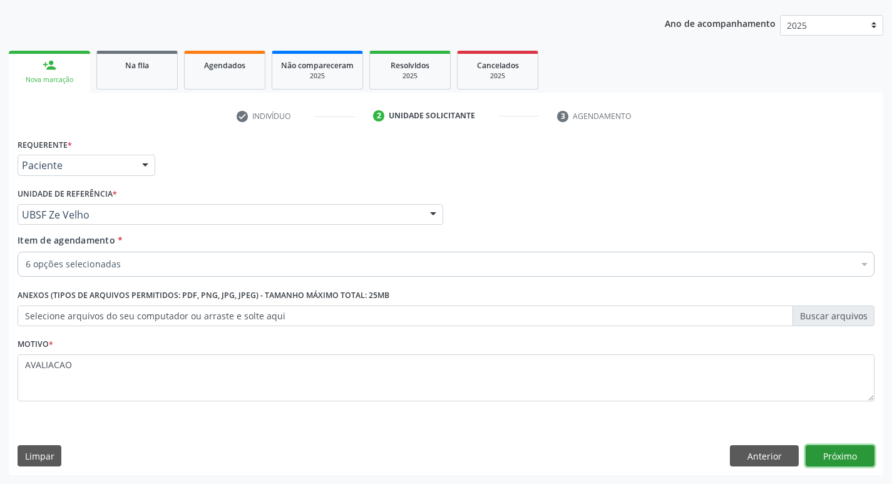
click at [837, 456] on button "Próximo" at bounding box center [839, 455] width 69 height 21
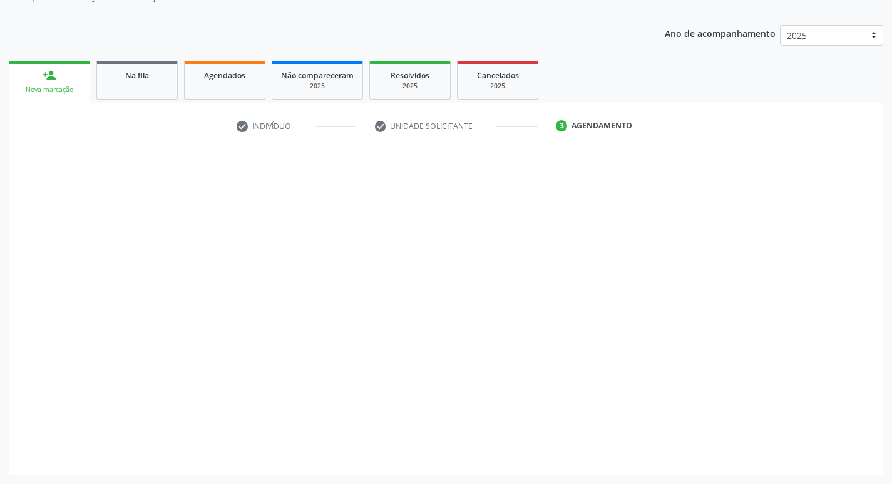
scroll to position [126, 0]
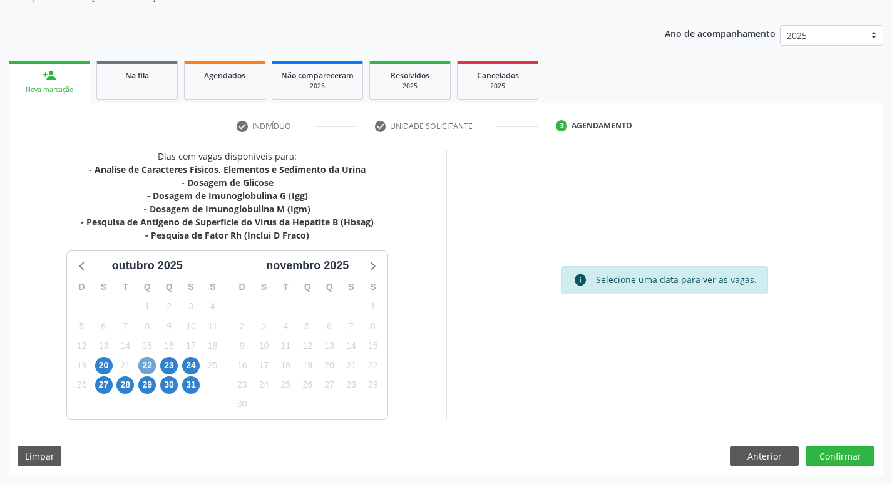
click at [145, 364] on span "22" at bounding box center [147, 366] width 18 height 18
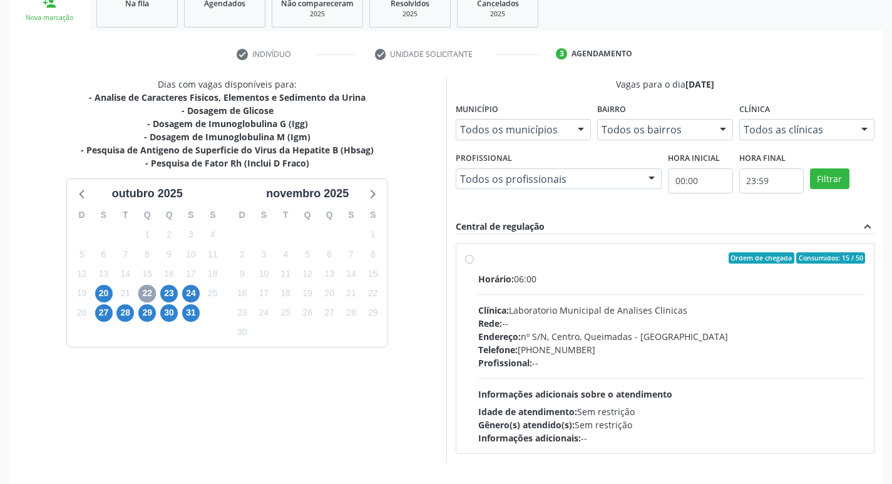
scroll to position [242, 0]
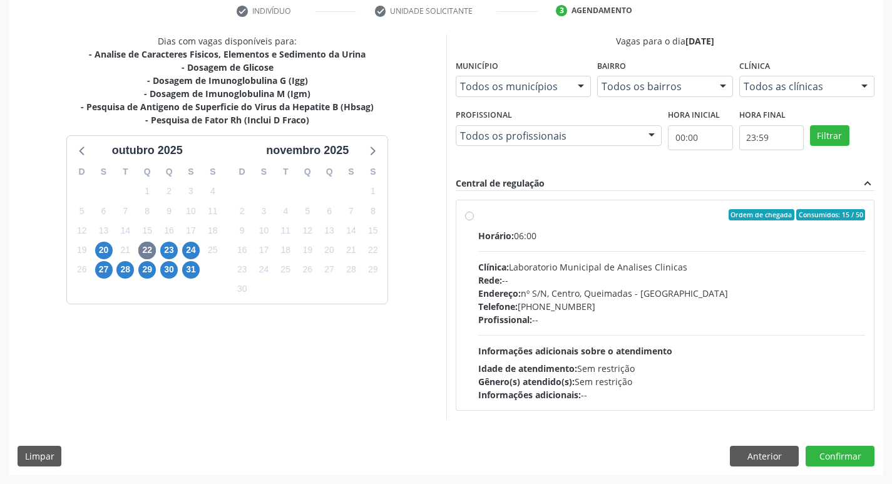
click at [664, 291] on div "Endereço: nº S/N, Centro, Queimadas - [GEOGRAPHIC_DATA]" at bounding box center [671, 293] width 387 height 13
click at [474, 220] on input "Ordem de chegada Consumidos: 15 / 50 Horário: 06:00 Clínica: Laboratorio Munici…" at bounding box center [469, 214] width 9 height 11
radio input "true"
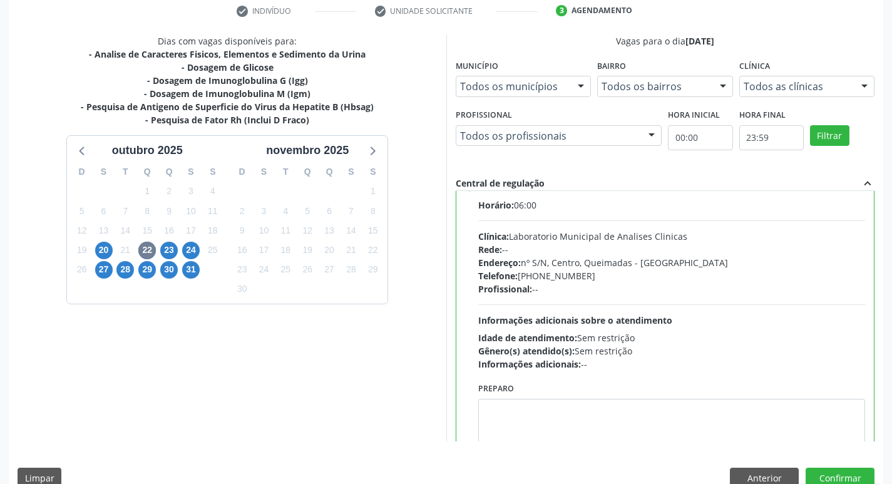
scroll to position [62, 0]
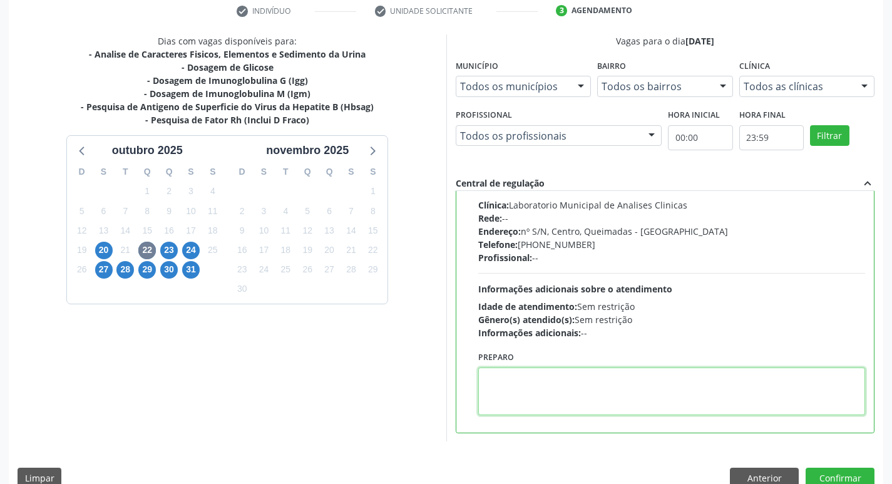
click at [512, 395] on textarea at bounding box center [671, 391] width 387 height 48
paste textarea "I"
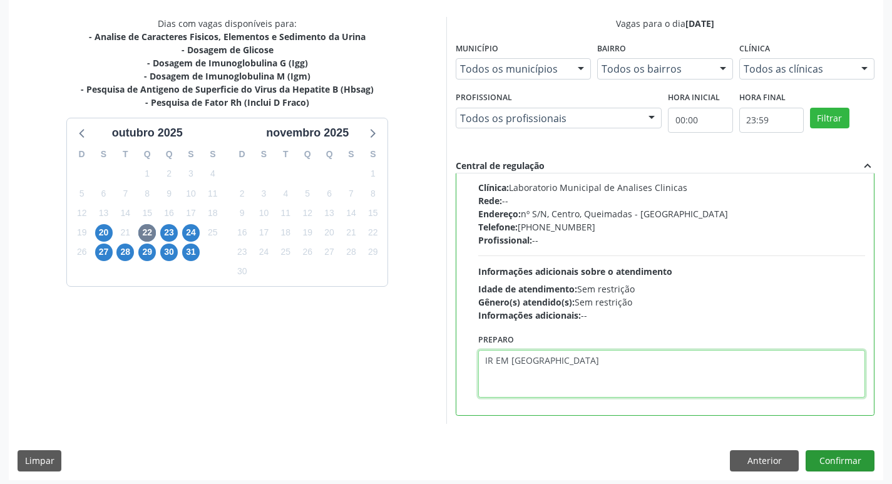
scroll to position [264, 0]
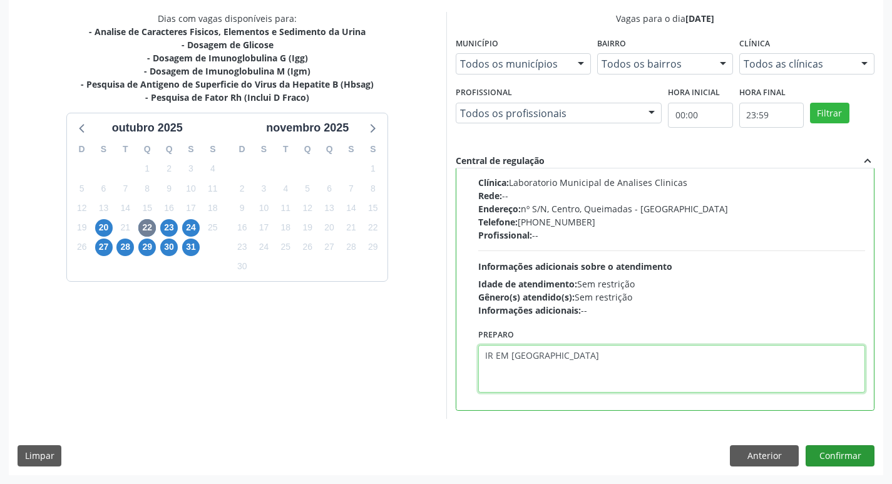
type textarea "IR EM [GEOGRAPHIC_DATA]"
click at [838, 452] on button "Confirmar" at bounding box center [839, 455] width 69 height 21
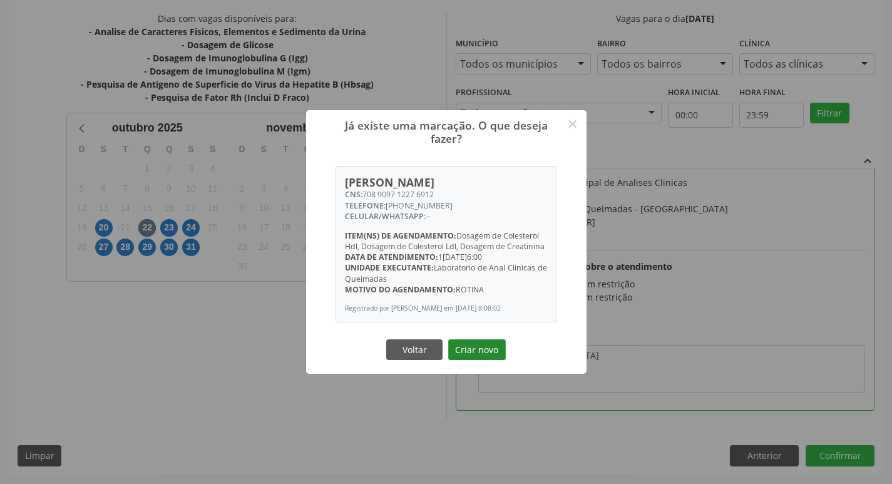
click at [499, 355] on button "Criar novo" at bounding box center [477, 349] width 58 height 21
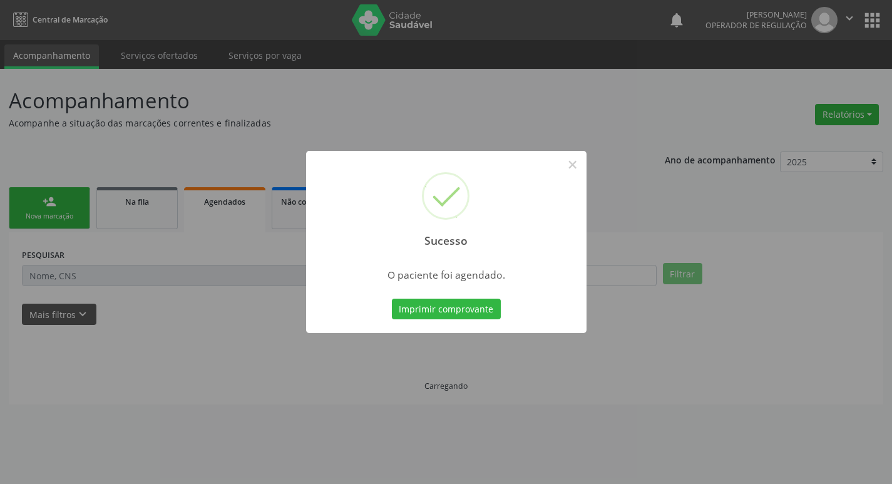
scroll to position [0, 0]
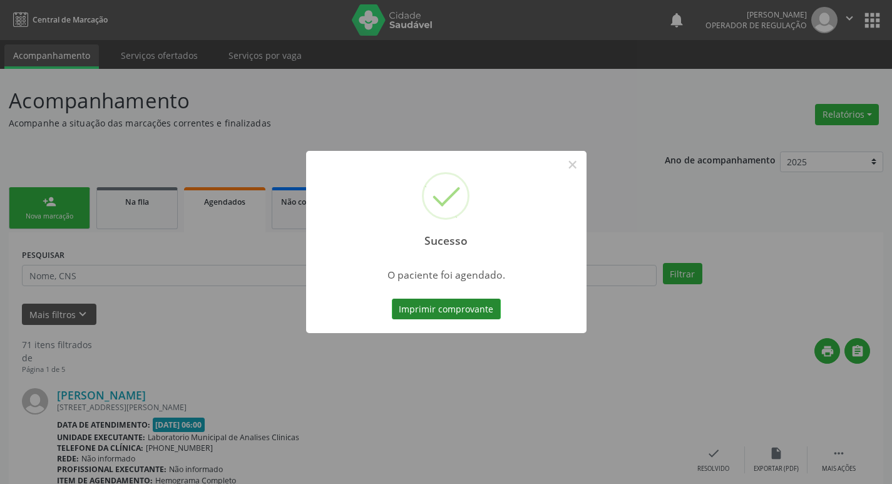
click at [445, 311] on button "Imprimir comprovante" at bounding box center [446, 308] width 109 height 21
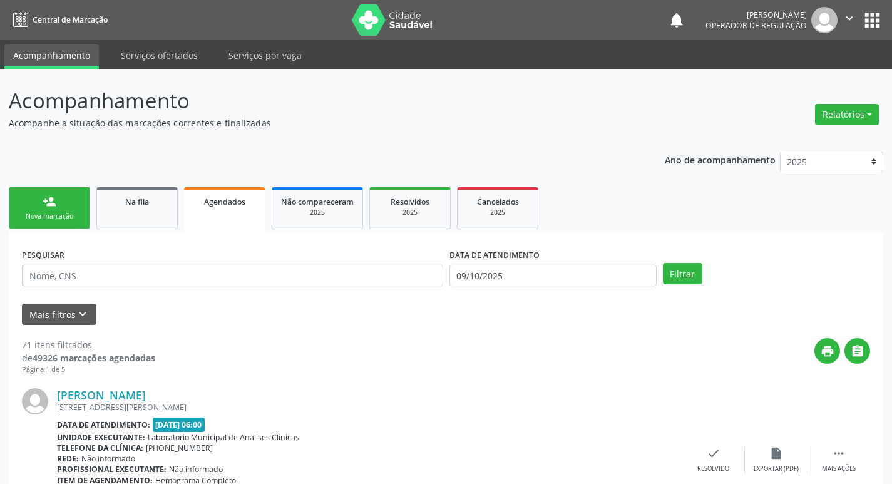
click at [64, 195] on link "person_add Nova marcação" at bounding box center [49, 208] width 81 height 42
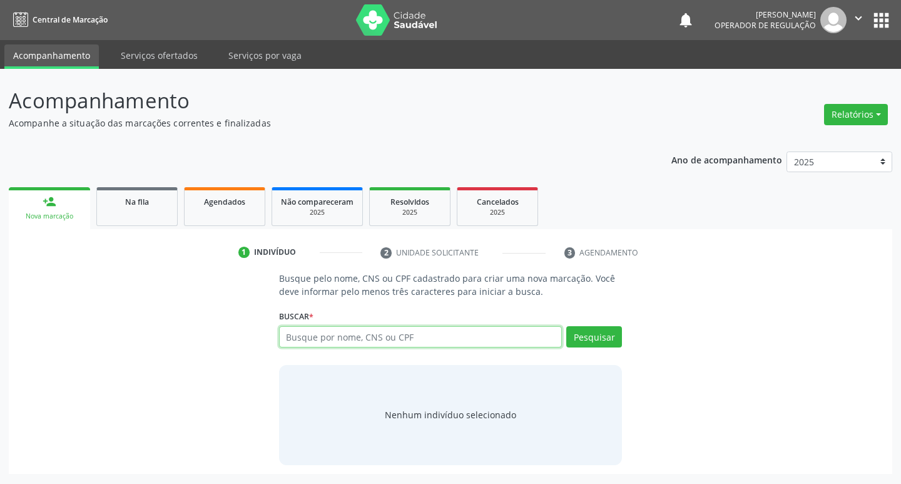
click at [387, 334] on input "text" at bounding box center [420, 336] width 283 height 21
type input "702600257011140"
click at [595, 330] on button "Pesquisar" at bounding box center [594, 336] width 56 height 21
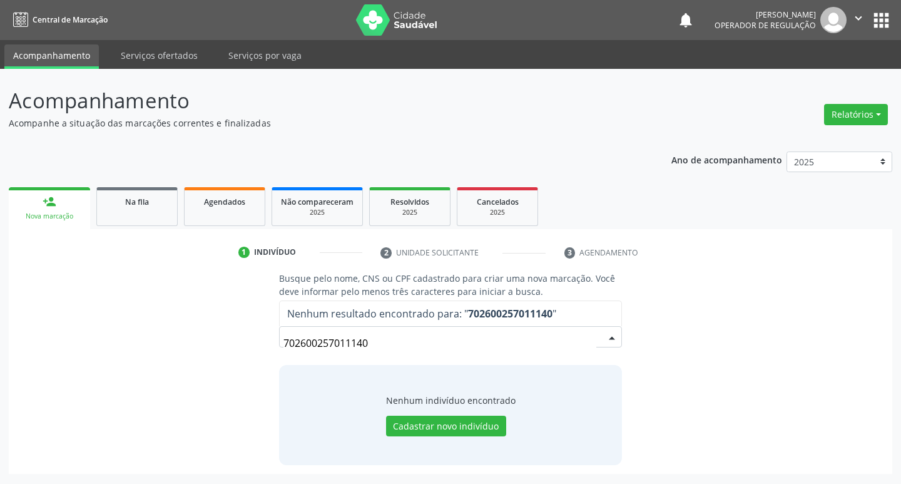
click at [404, 337] on input "702600257011140" at bounding box center [439, 342] width 313 height 25
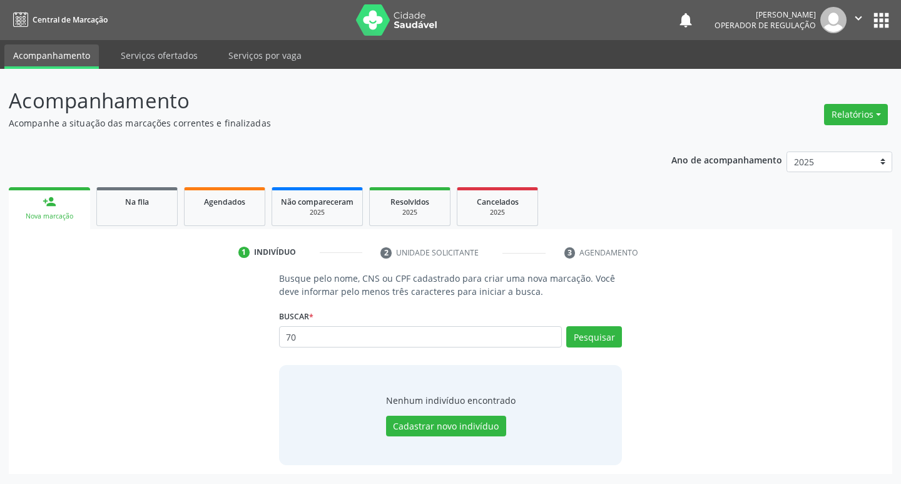
type input "7"
type input "702600257011140"
click at [588, 337] on button "Pesquisar" at bounding box center [594, 336] width 56 height 21
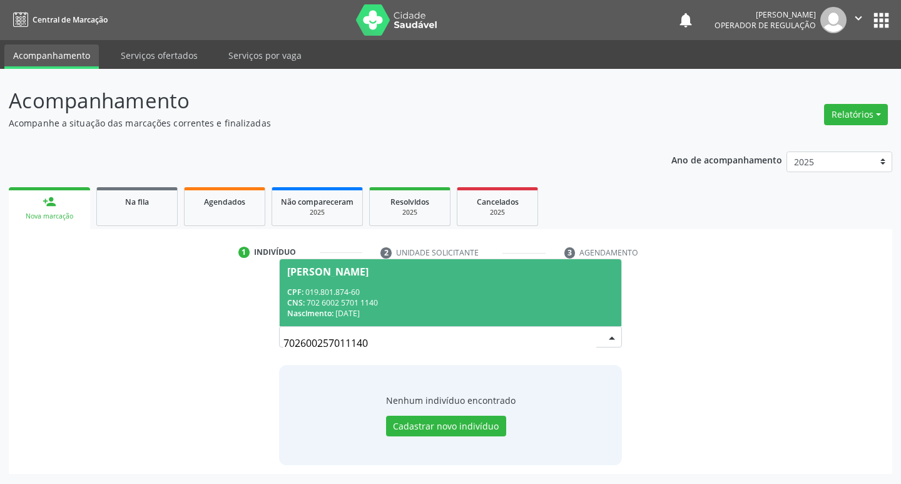
click at [400, 312] on div "Nascimento: [DATE]" at bounding box center [450, 313] width 327 height 11
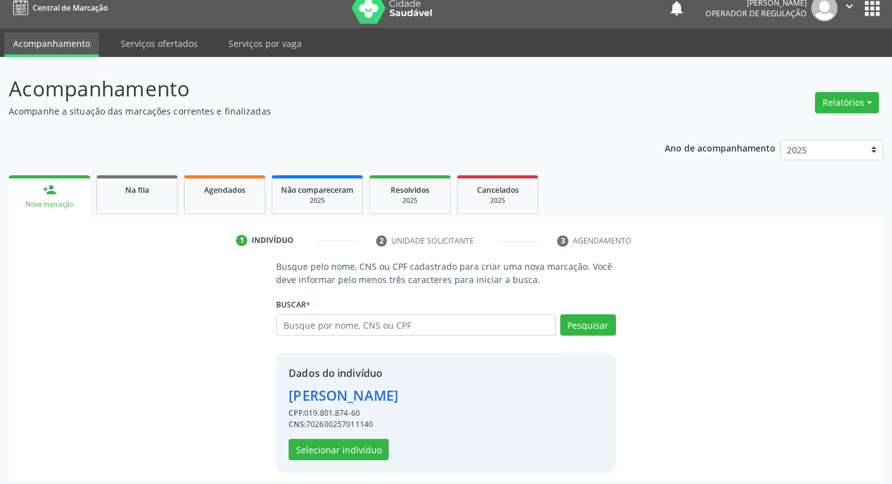
scroll to position [18, 0]
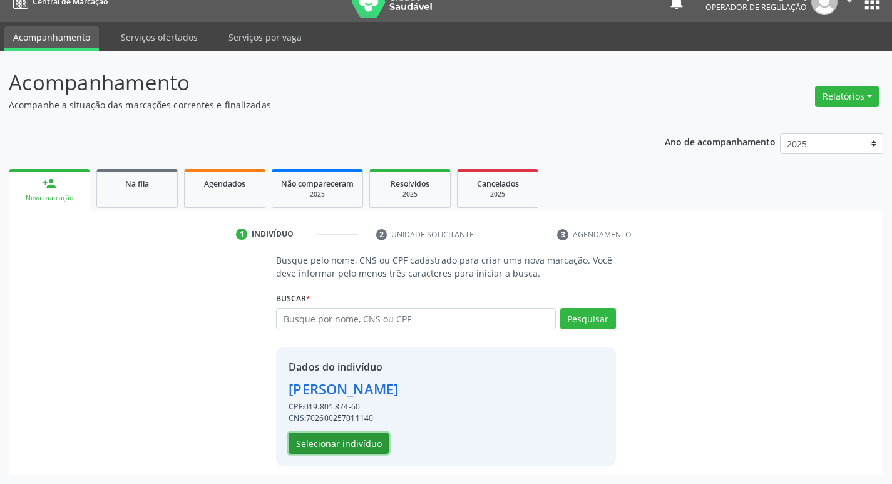
click at [355, 439] on button "Selecionar indivíduo" at bounding box center [338, 442] width 100 height 21
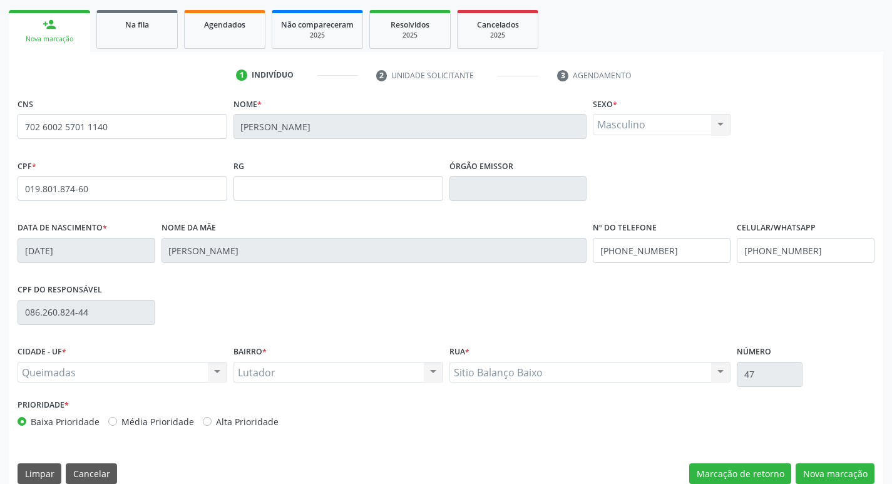
scroll to position [195, 0]
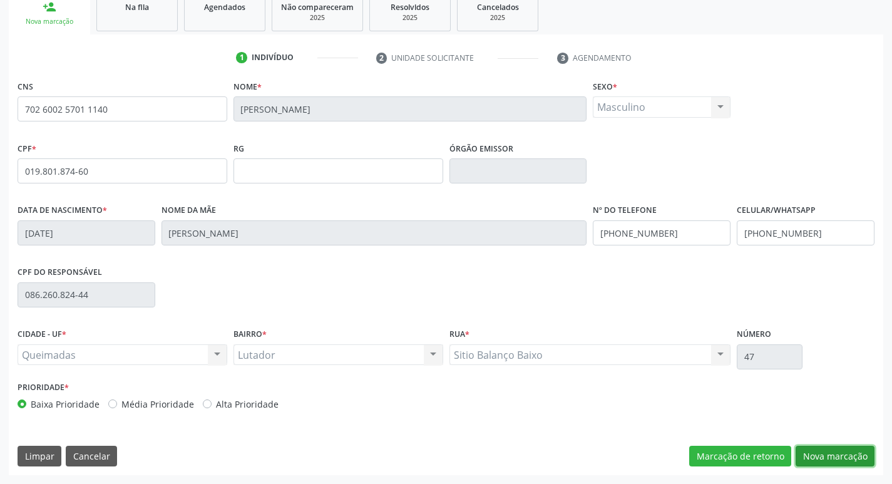
click at [840, 449] on button "Nova marcação" at bounding box center [834, 455] width 79 height 21
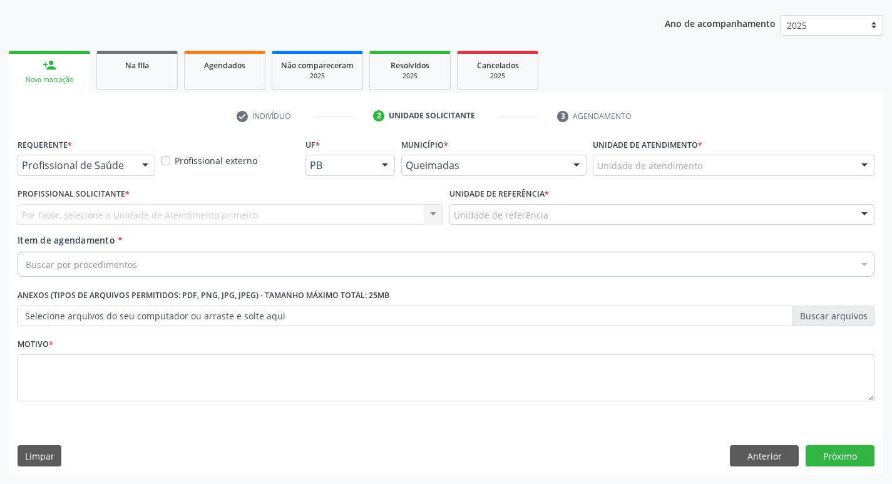
scroll to position [136, 0]
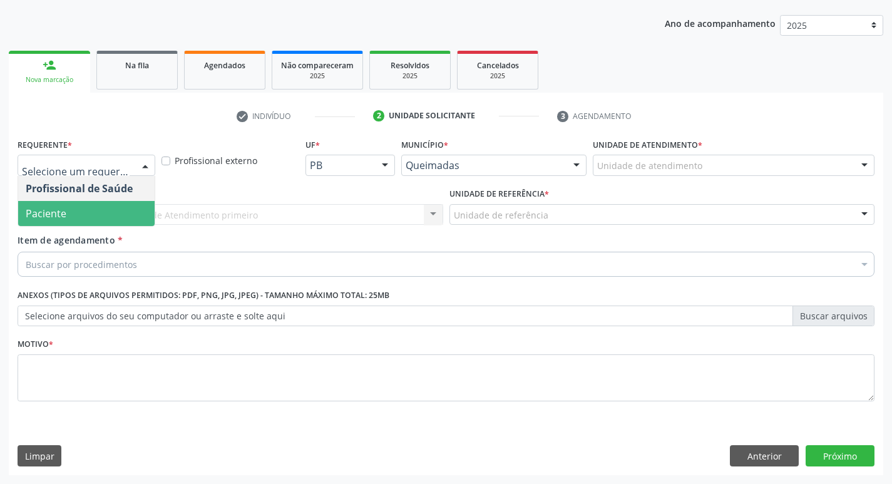
click at [84, 211] on span "Paciente" at bounding box center [86, 213] width 136 height 25
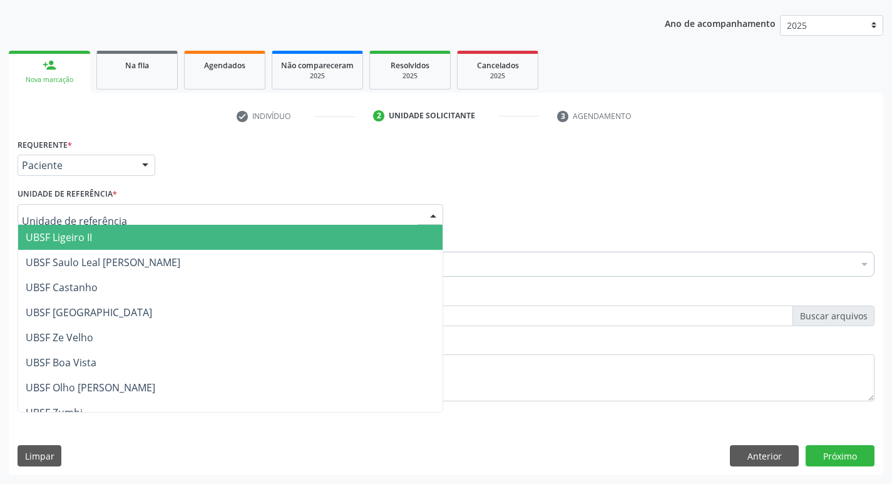
click at [91, 221] on div at bounding box center [230, 214] width 425 height 21
type input "LU"
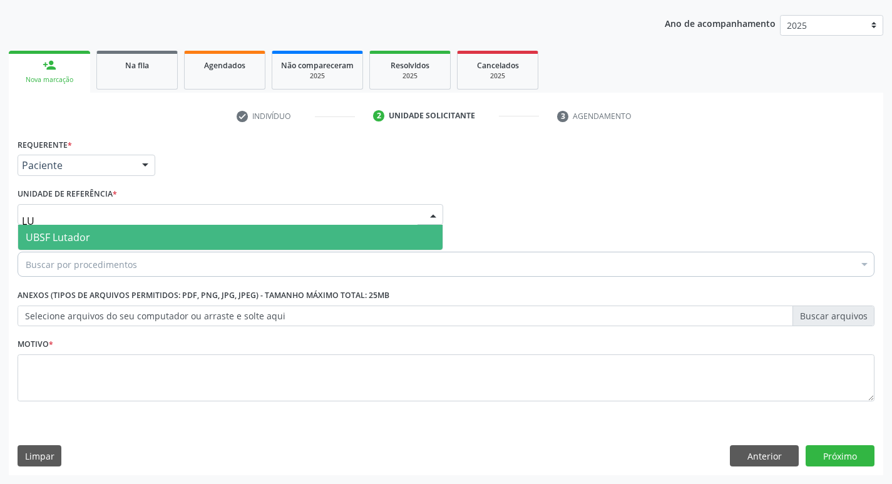
click at [113, 235] on span "UBSF Lutador" at bounding box center [230, 237] width 424 height 25
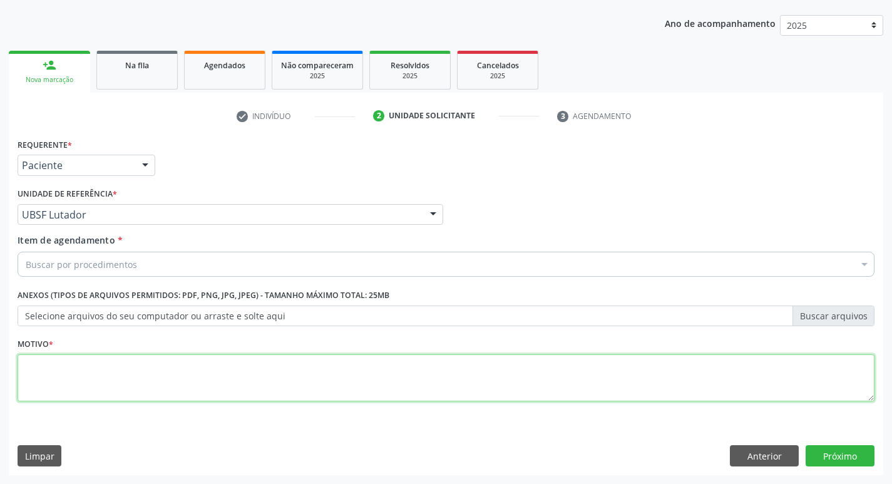
click at [109, 370] on textarea at bounding box center [446, 378] width 857 height 48
type textarea "A"
type textarea "RETORNO"
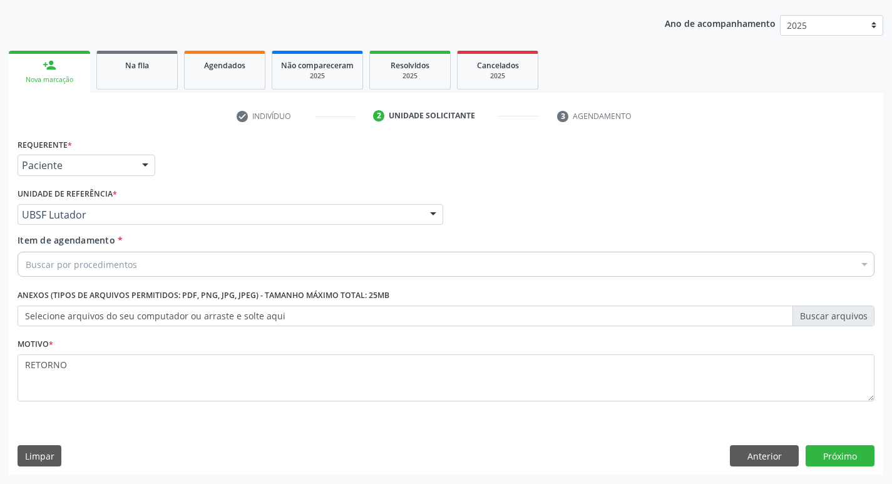
click at [158, 265] on div "Buscar por procedimentos" at bounding box center [446, 264] width 857 height 25
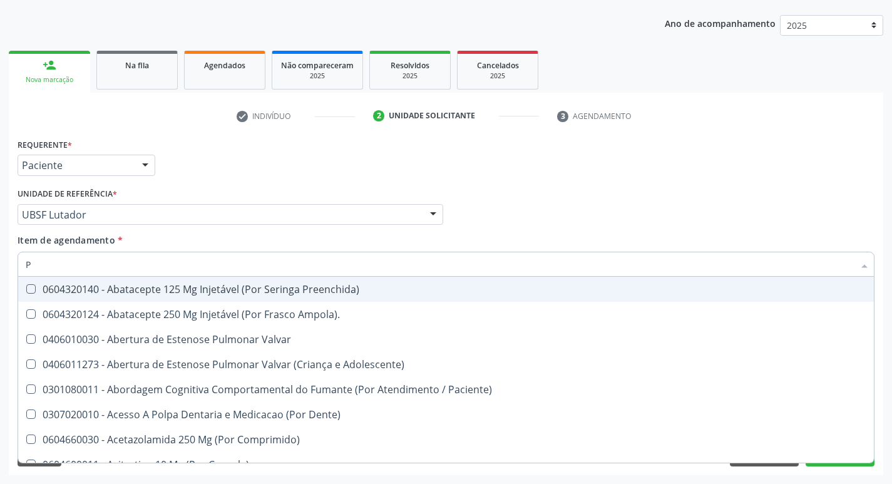
type input "PNEUMOLO"
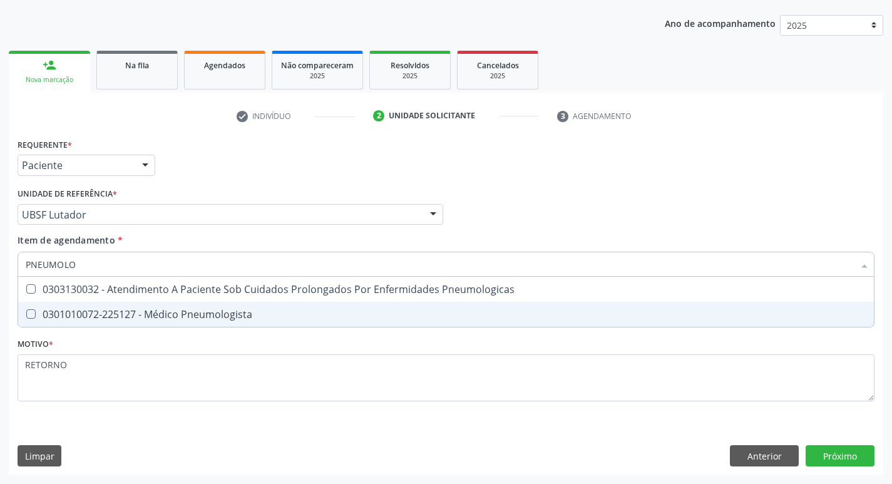
click at [182, 322] on span "0301010072-225127 - Médico Pneumologista" at bounding box center [445, 314] width 855 height 25
checkbox Pneumologista "true"
click at [840, 454] on div "Requerente * Paciente Profissional de Saúde Paciente Nenhum resultado encontrad…" at bounding box center [446, 305] width 874 height 340
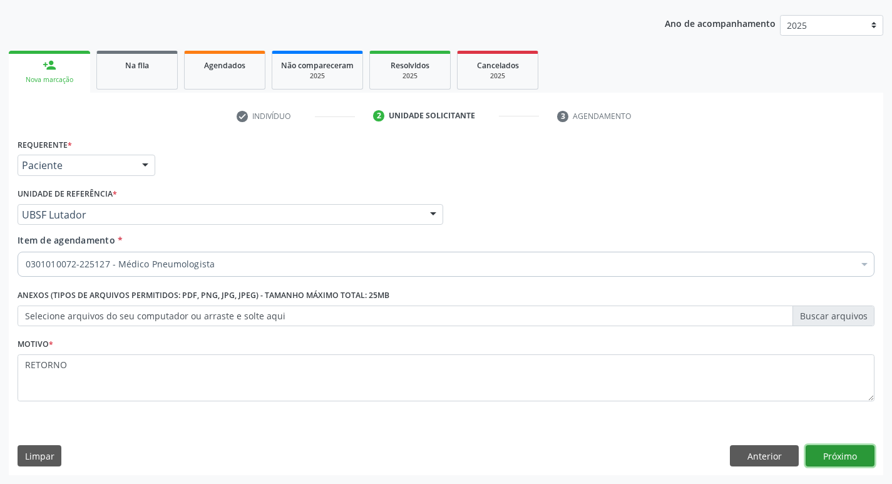
click at [837, 459] on button "Próximo" at bounding box center [839, 455] width 69 height 21
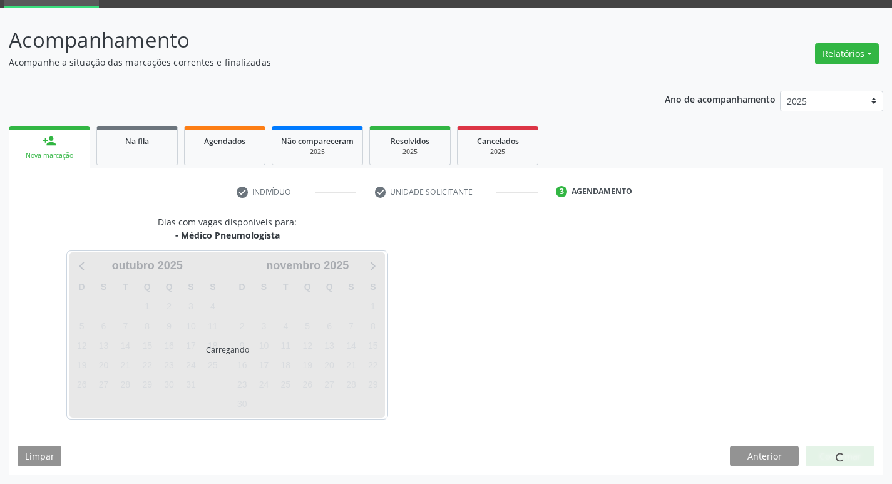
scroll to position [61, 0]
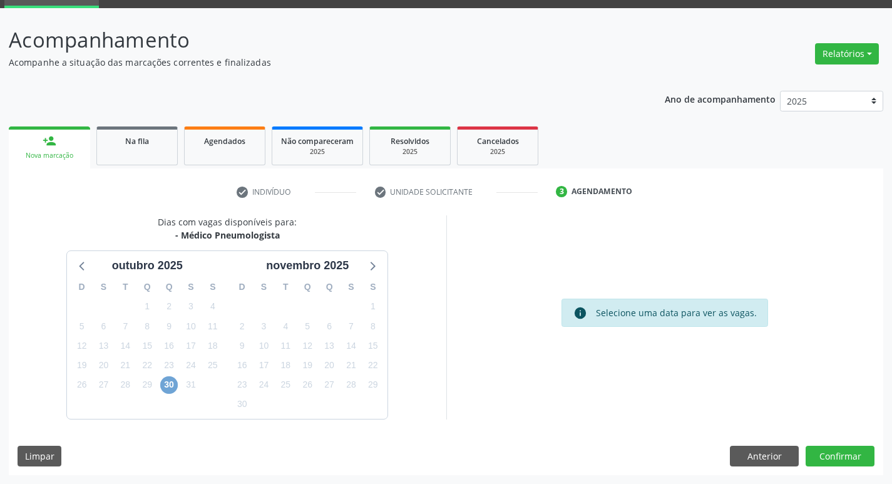
click at [167, 381] on span "30" at bounding box center [169, 385] width 18 height 18
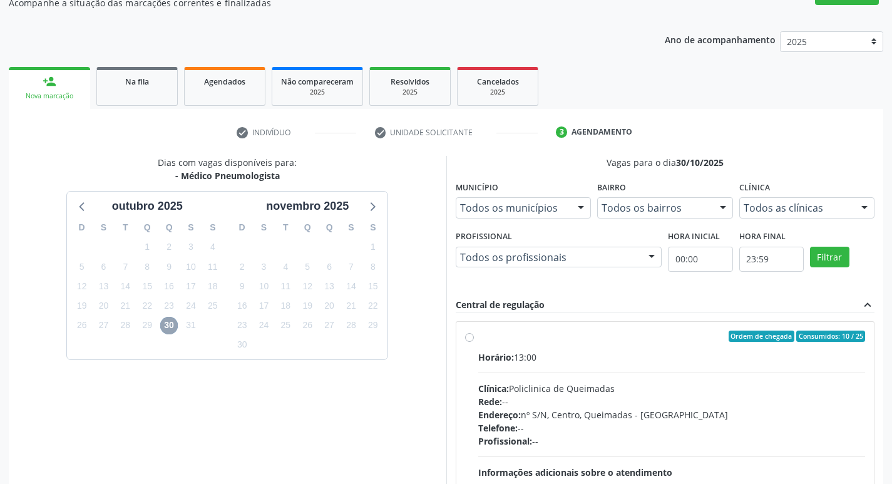
scroll to position [242, 0]
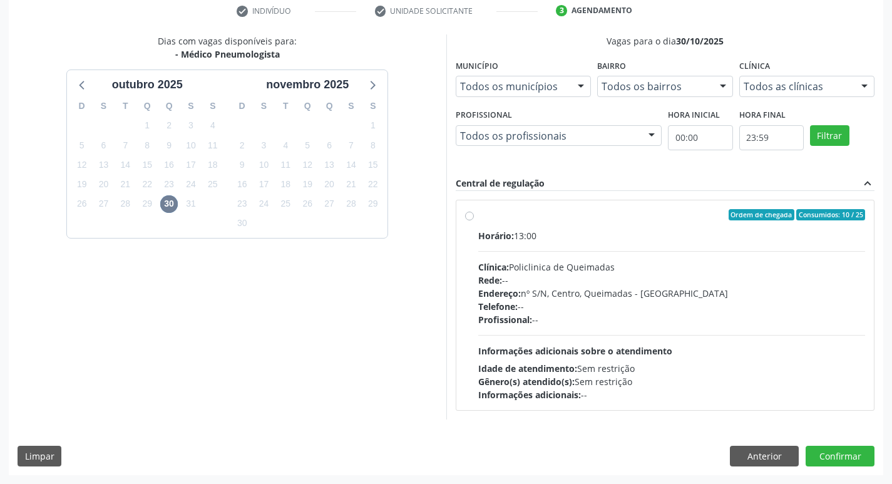
click at [663, 283] on div "Rede: --" at bounding box center [671, 279] width 387 height 13
click at [474, 220] on input "Ordem de chegada Consumidos: 10 / 25 Horário: 13:00 Clínica: Policlinica de Que…" at bounding box center [469, 214] width 9 height 11
radio input "true"
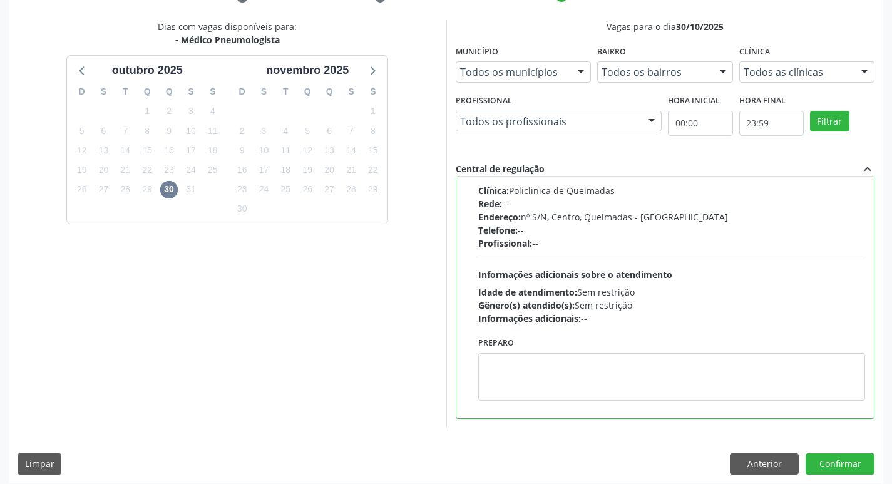
scroll to position [264, 0]
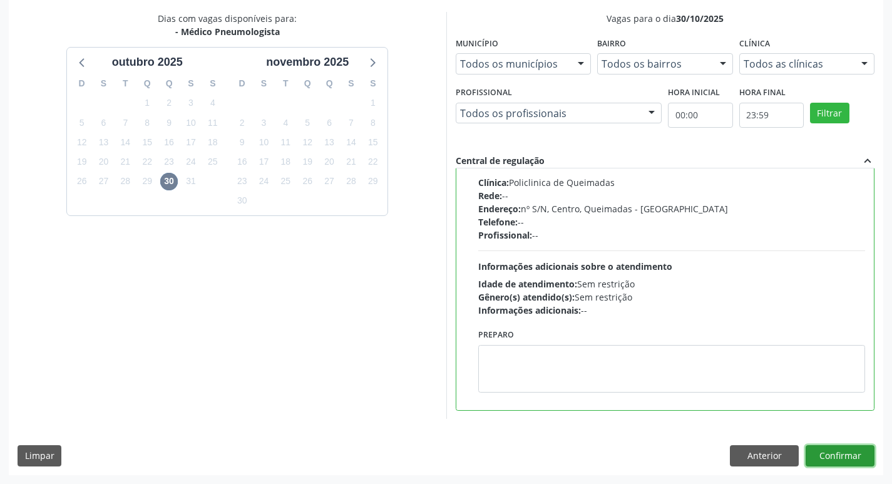
click at [840, 459] on button "Confirmar" at bounding box center [839, 455] width 69 height 21
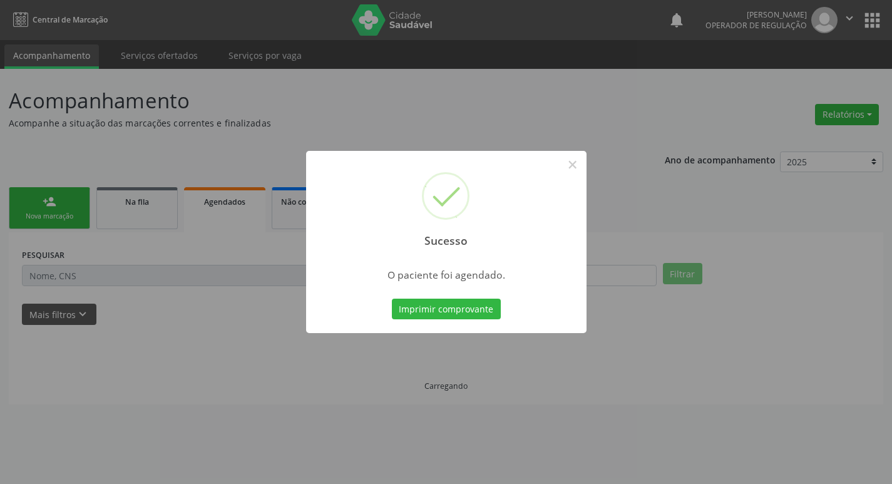
scroll to position [0, 0]
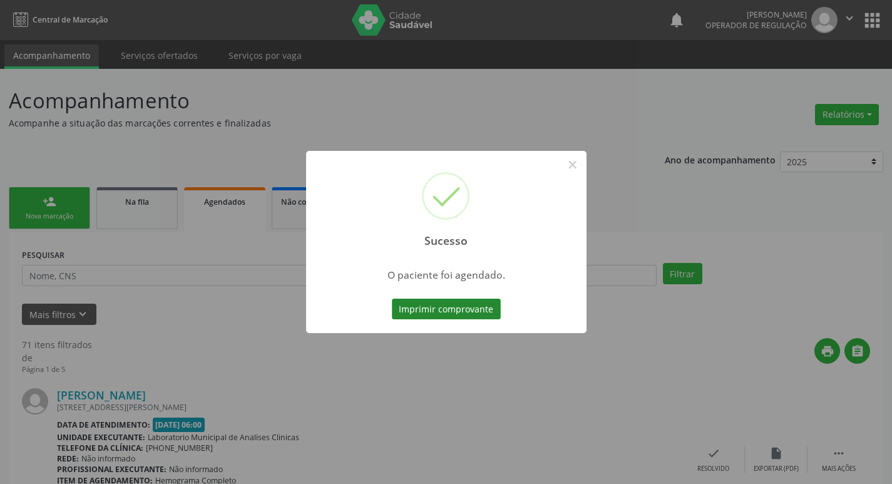
click at [447, 304] on button "Imprimir comprovante" at bounding box center [446, 308] width 109 height 21
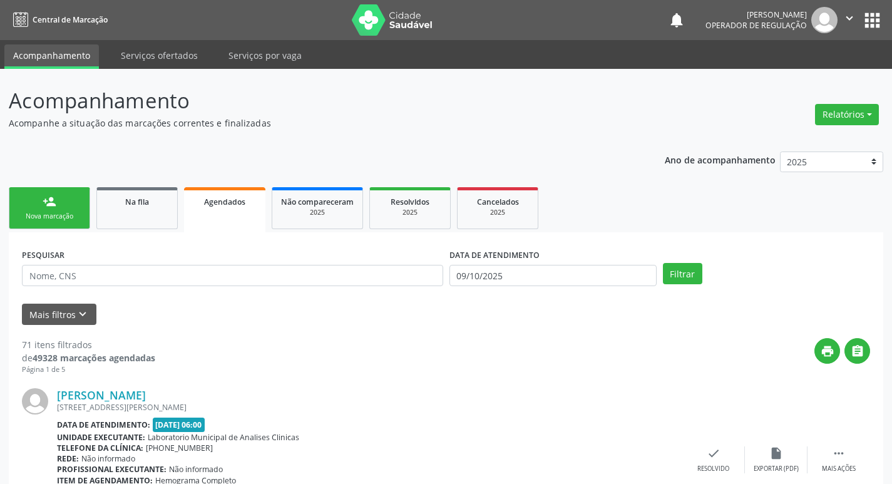
click at [55, 220] on div "Nova marcação" at bounding box center [49, 215] width 63 height 9
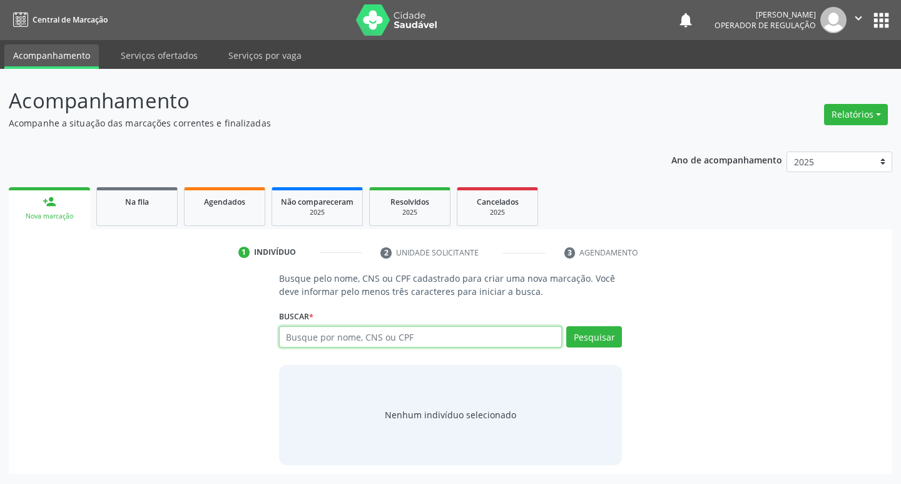
click at [315, 328] on input "text" at bounding box center [420, 336] width 283 height 21
type input "704102487549750"
click at [598, 337] on button "Pesquisar" at bounding box center [594, 336] width 56 height 21
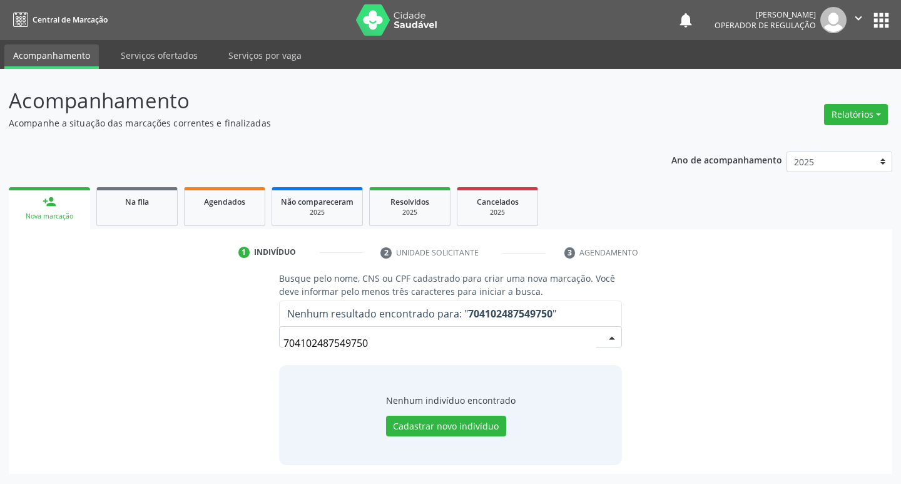
click at [372, 341] on input "704102487549750" at bounding box center [439, 342] width 313 height 25
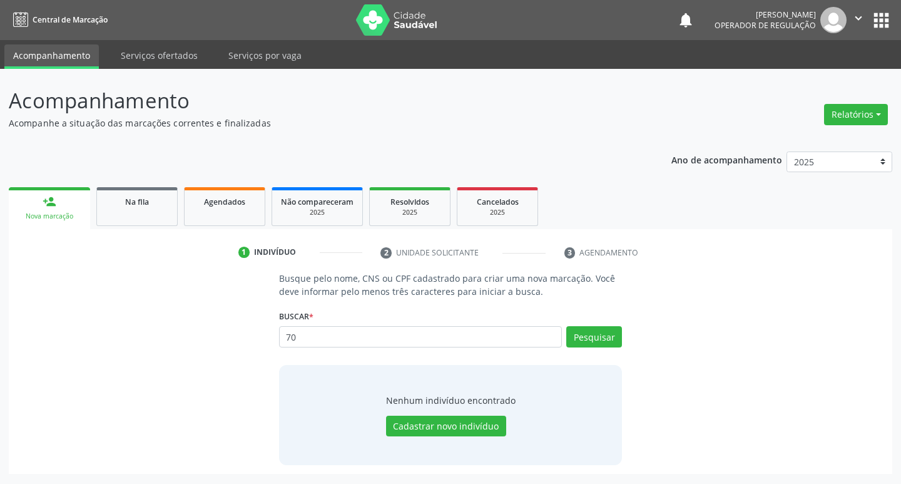
type input "7"
type input "[PERSON_NAME]"
click at [576, 343] on button "Pesquisar" at bounding box center [594, 336] width 56 height 21
click at [589, 342] on button "Pesquisar" at bounding box center [594, 336] width 56 height 21
click at [148, 206] on span "Na fila" at bounding box center [137, 201] width 24 height 11
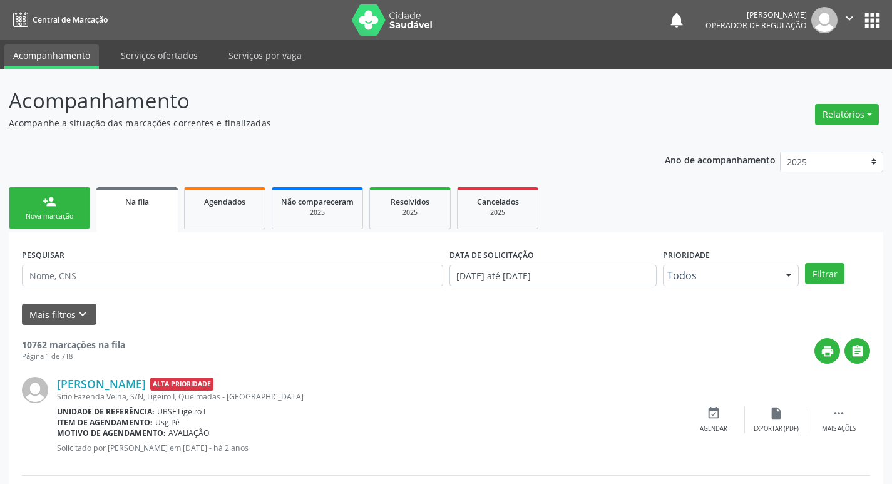
click at [887, 24] on nav "Central de Marcação notifications [PERSON_NAME] Operador de regulação  Configu…" at bounding box center [446, 20] width 892 height 40
click at [872, 21] on button "apps" at bounding box center [872, 20] width 22 height 22
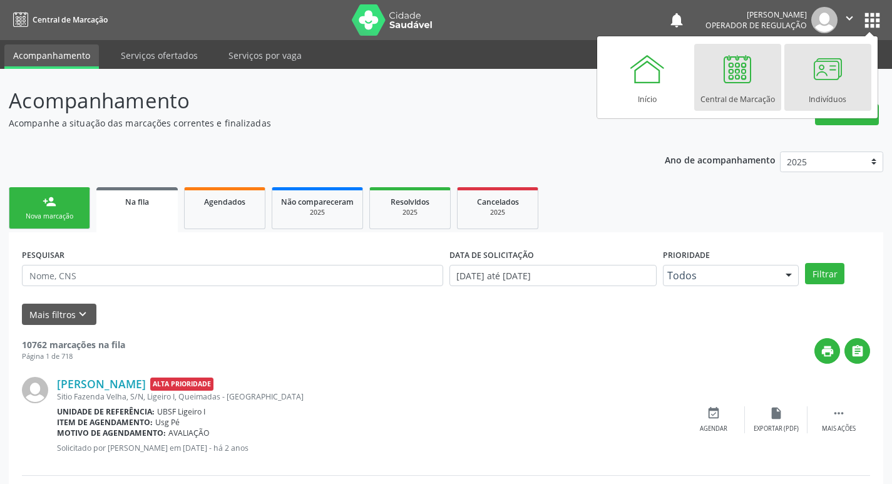
click at [827, 77] on div at bounding box center [827, 69] width 38 height 38
